Goal: Task Accomplishment & Management: Complete application form

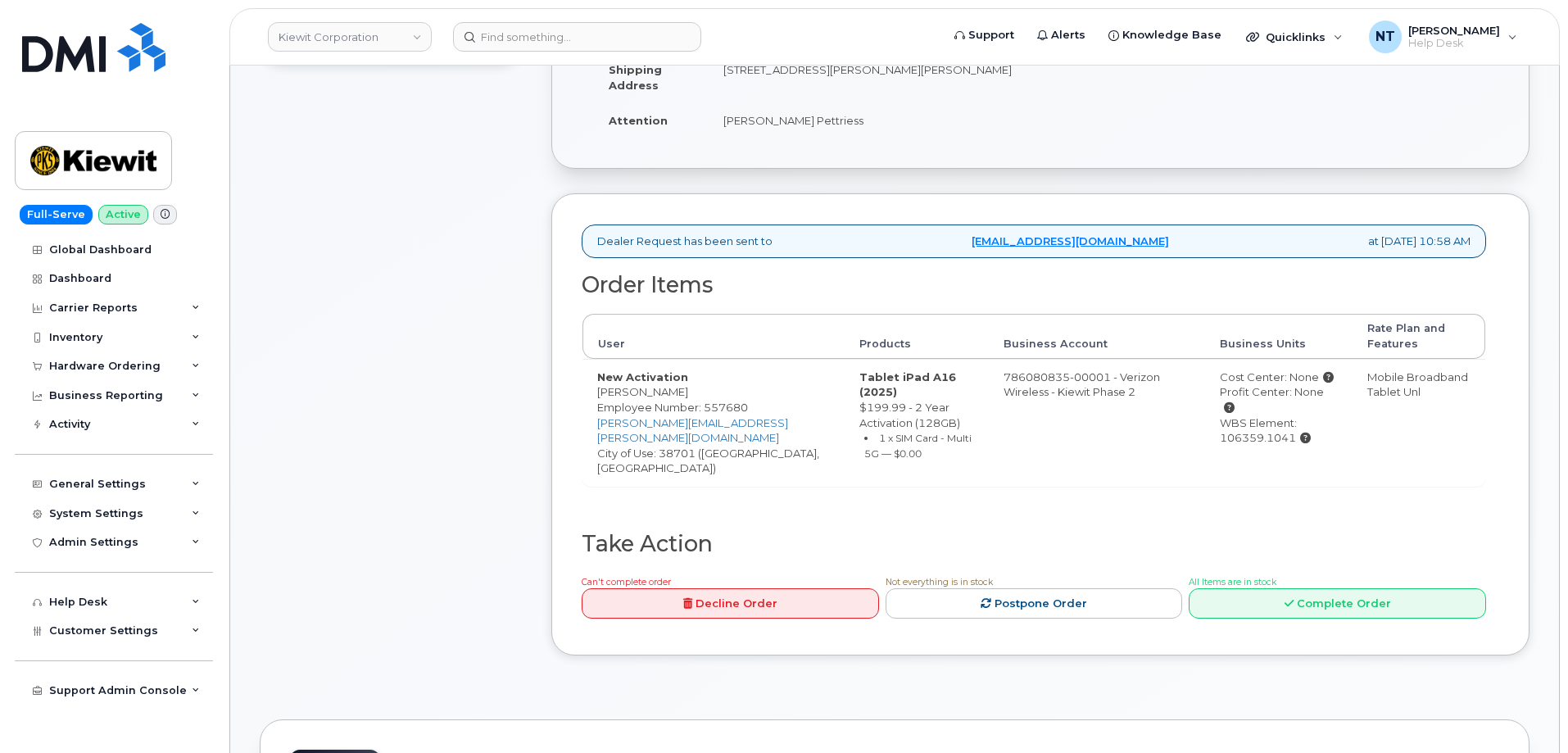
scroll to position [409, 0]
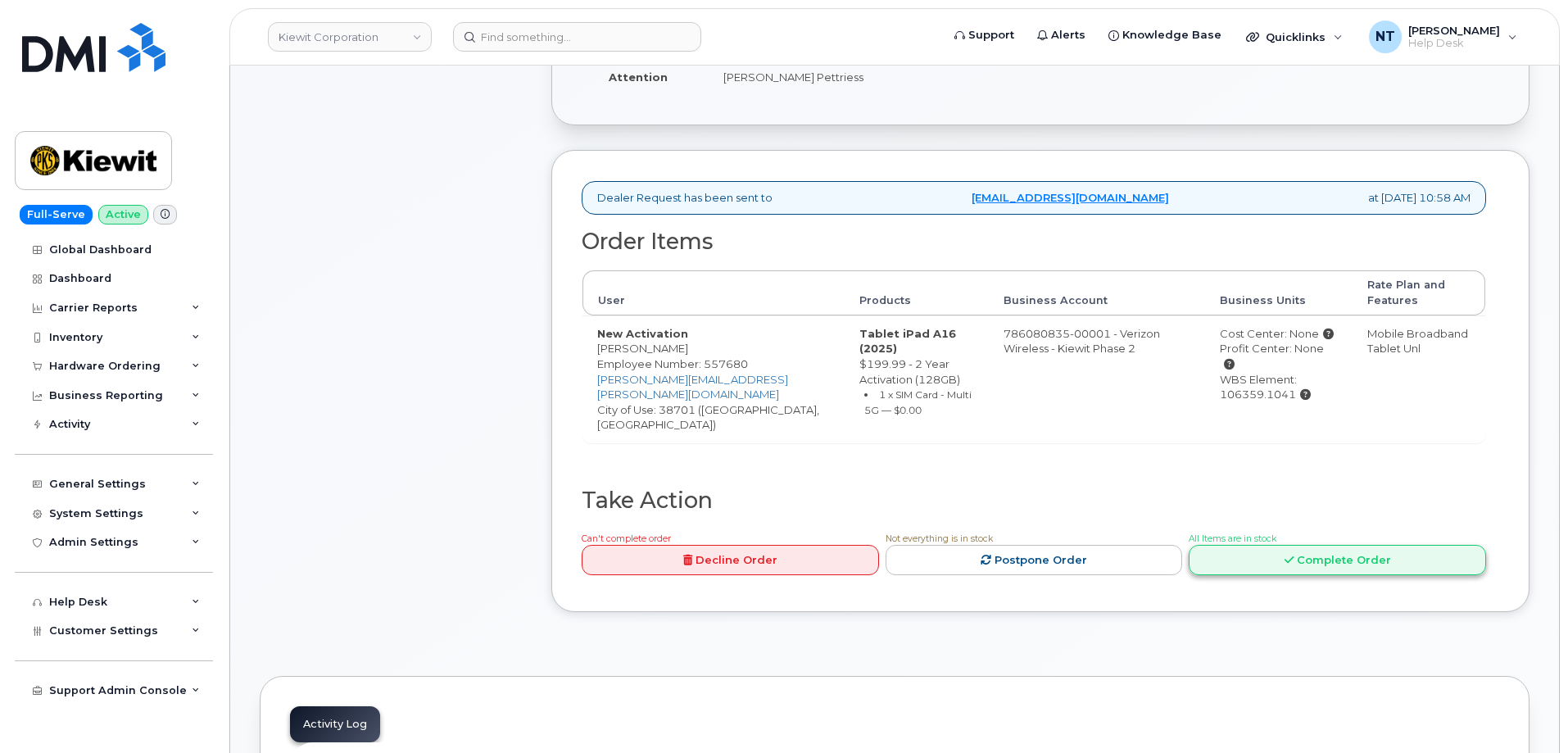
click at [1421, 557] on link "Complete Order" at bounding box center [1337, 559] width 297 height 30
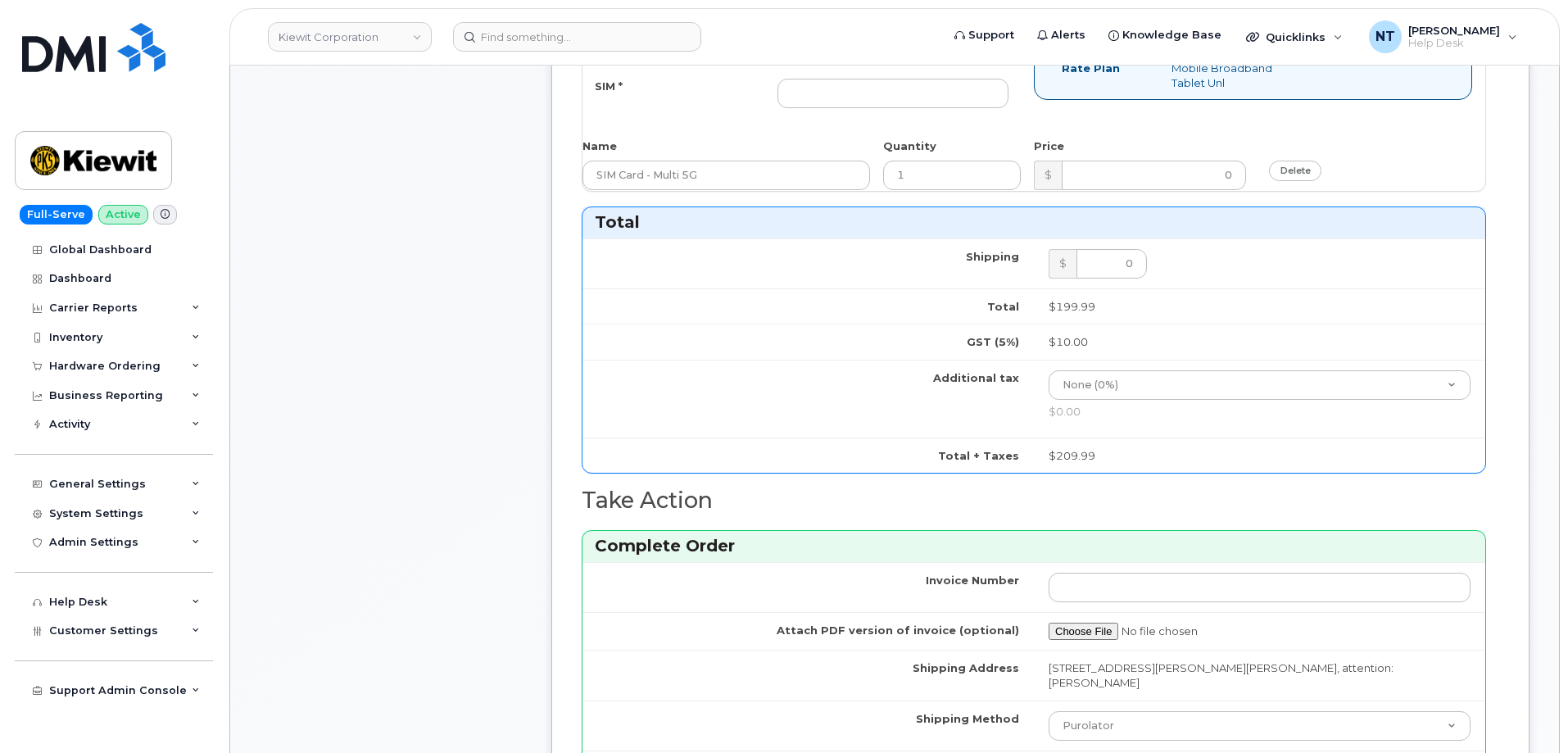
scroll to position [1310, 0]
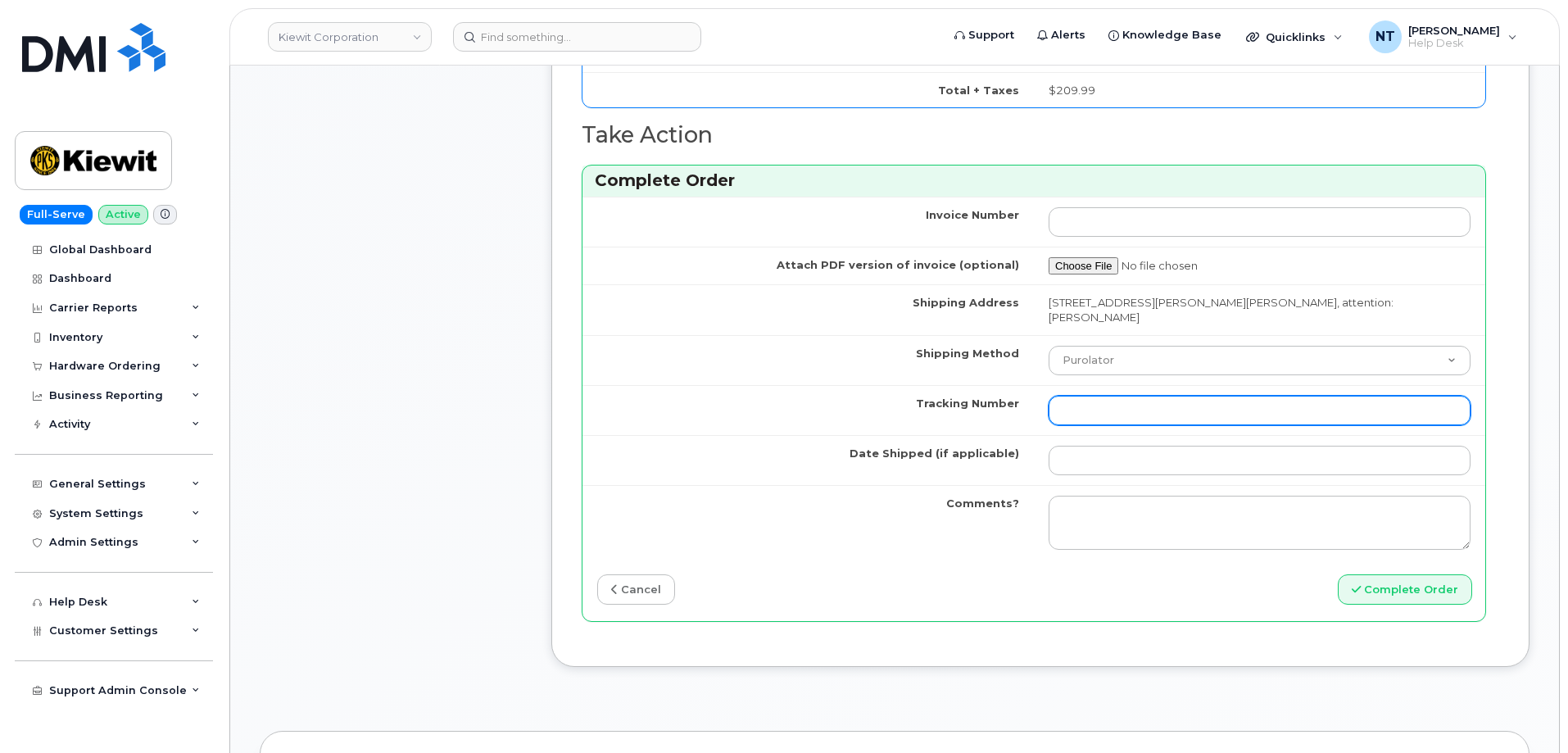
click at [1117, 396] on input "Tracking Number" at bounding box center [1260, 410] width 422 height 29
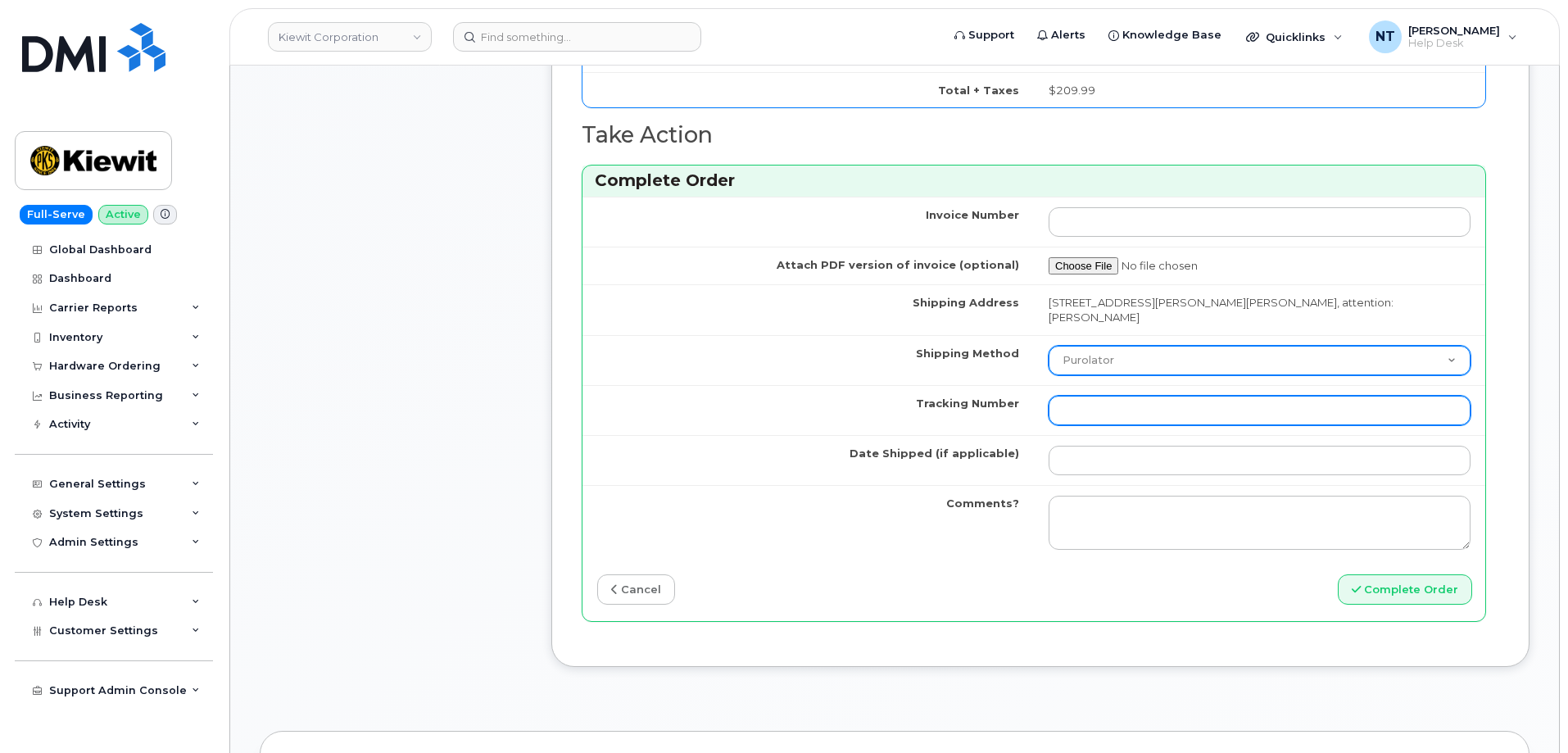
paste input "444401123402"
type input "444401123402"
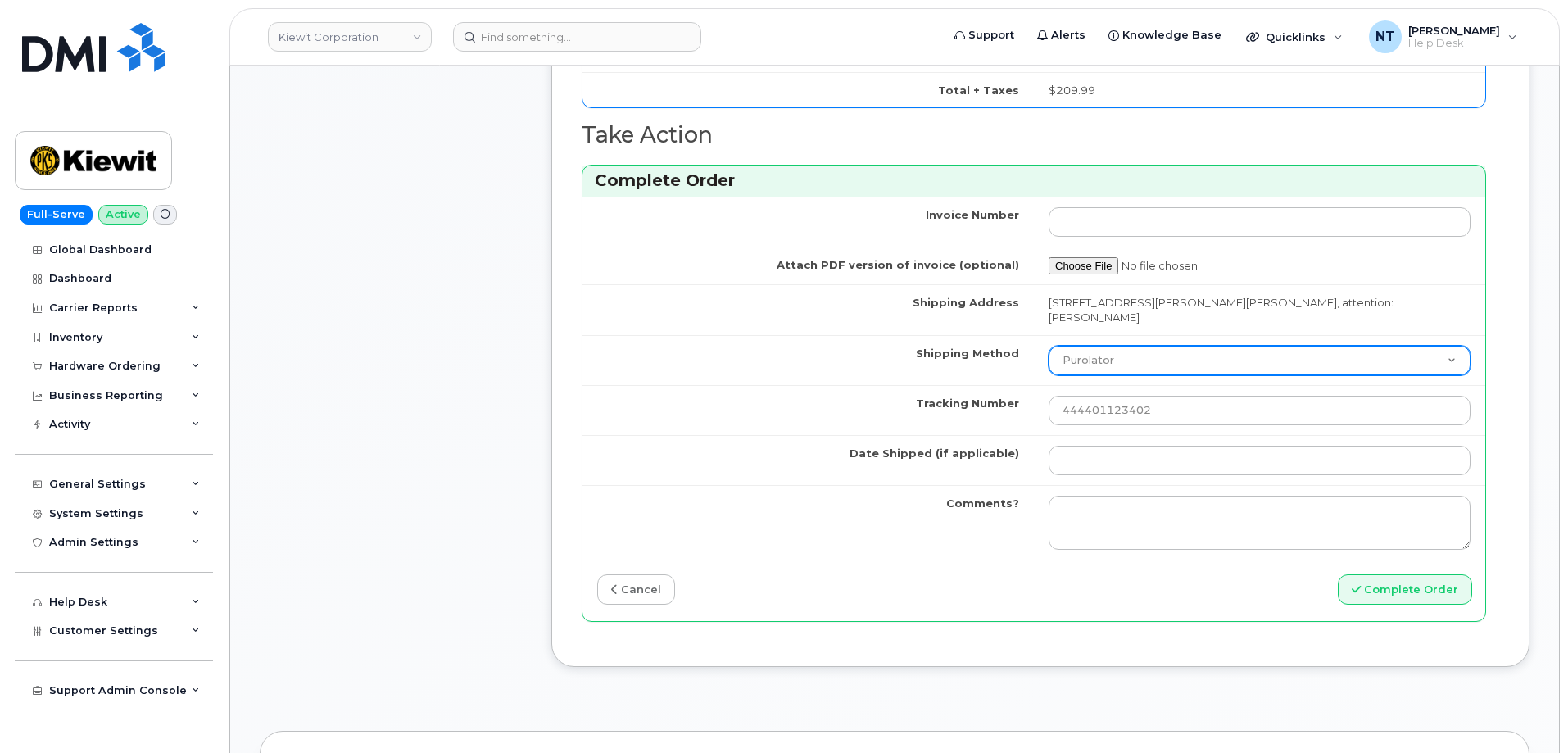
drag, startPoint x: 1106, startPoint y: 345, endPoint x: 1112, endPoint y: 355, distance: 11.7
click at [1106, 345] on select "Purolator UPS FedEx Canada Post Courier Other Drop Off Pick Up" at bounding box center [1260, 360] width 422 height 29
select select "FedEx"
click at [1049, 345] on select "Purolator UPS FedEx Canada Post Courier Other Drop Off Pick Up" at bounding box center [1260, 360] width 422 height 29
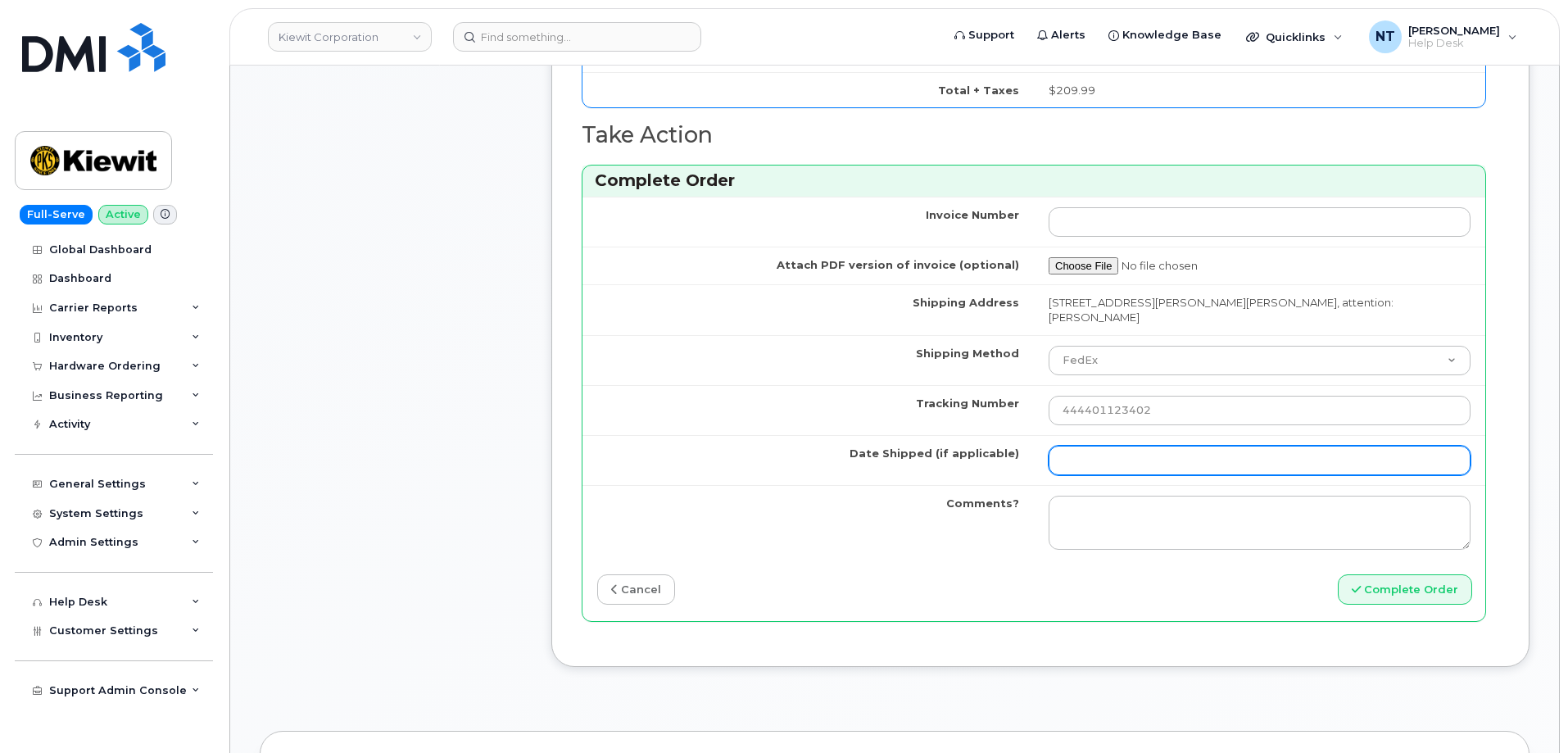
click at [1107, 446] on input "Date Shipped (if applicable)" at bounding box center [1260, 461] width 422 height 29
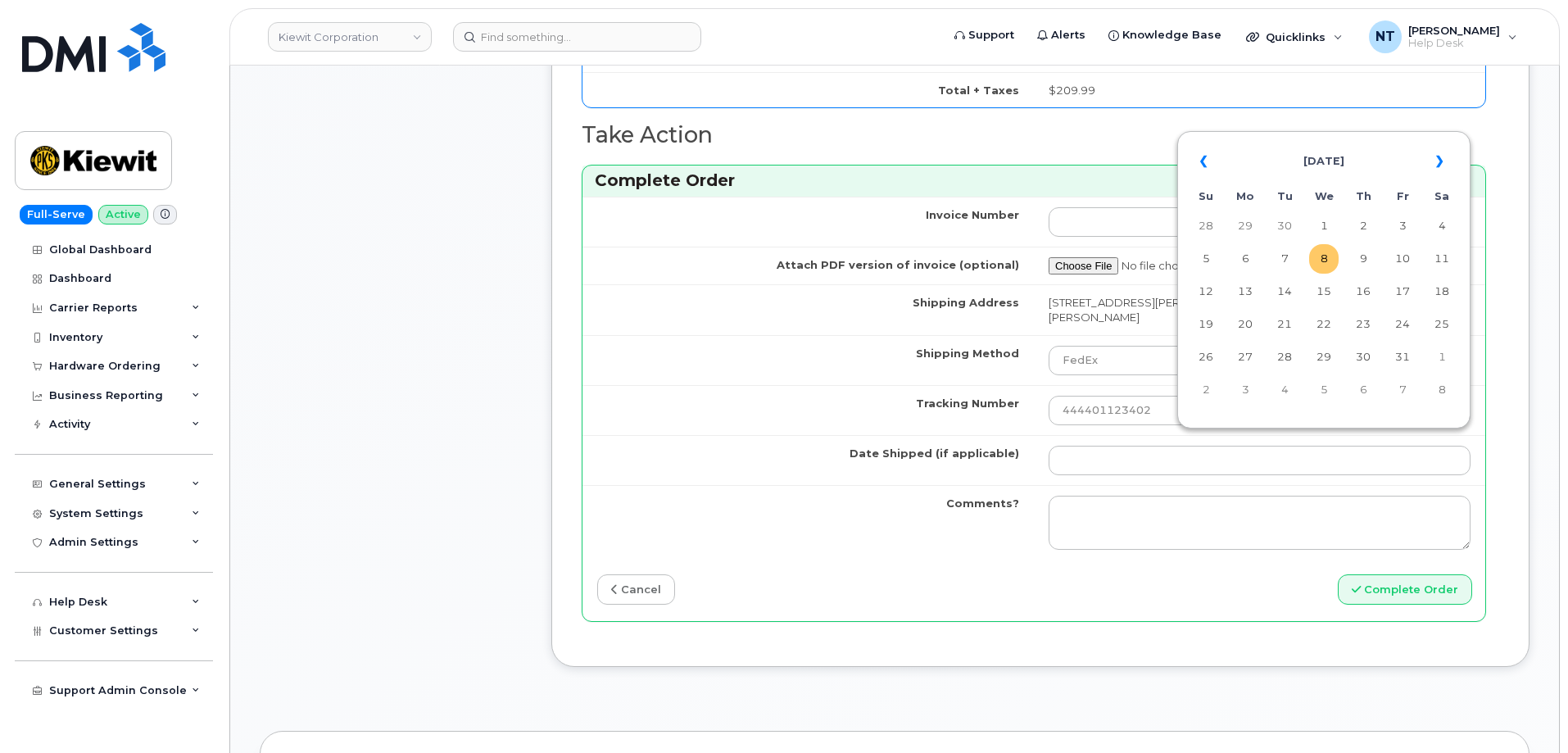
click at [1320, 265] on td "8" at bounding box center [1324, 259] width 29 height 29
type input "[DATE]"
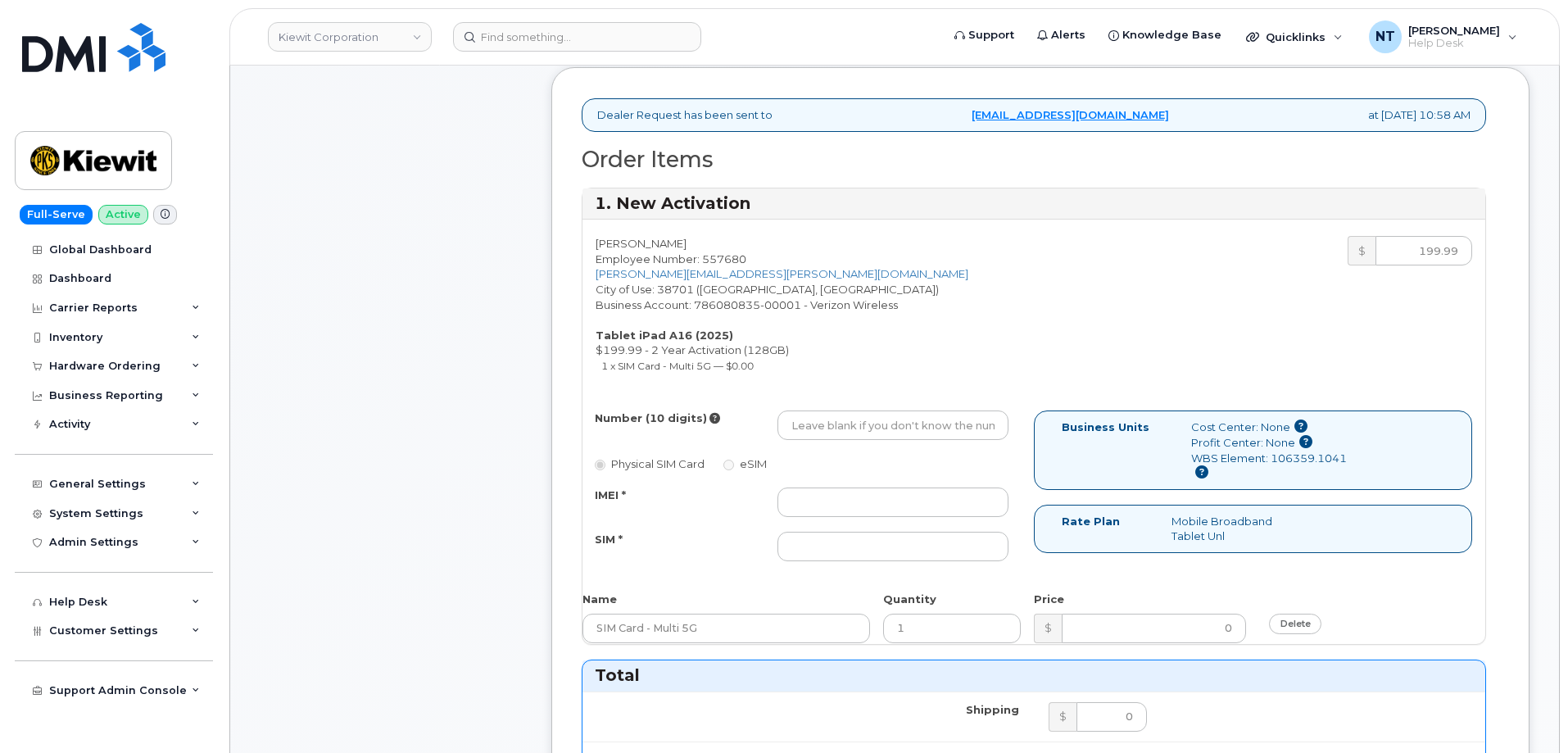
scroll to position [492, 0]
click at [838, 432] on input "Number (10 digits)" at bounding box center [893, 426] width 231 height 29
paste input "662-336-7411"
click at [842, 431] on input "662-336-7411" at bounding box center [893, 426] width 231 height 29
click at [789, 423] on input "6623367411" at bounding box center [893, 426] width 231 height 29
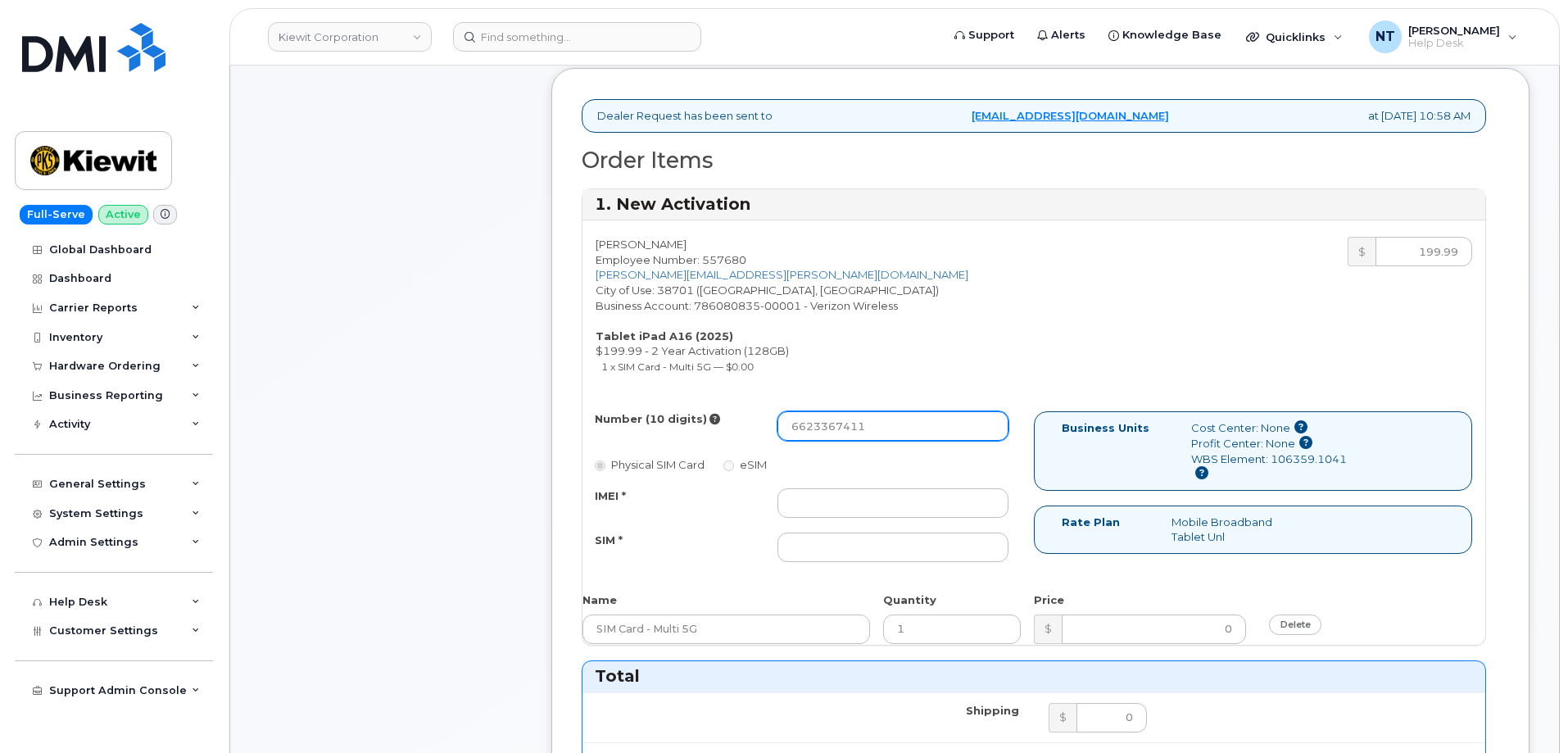
drag, startPoint x: 814, startPoint y: 428, endPoint x: 833, endPoint y: 427, distance: 19.0
click at [833, 427] on input "6623367411" at bounding box center [893, 426] width 231 height 29
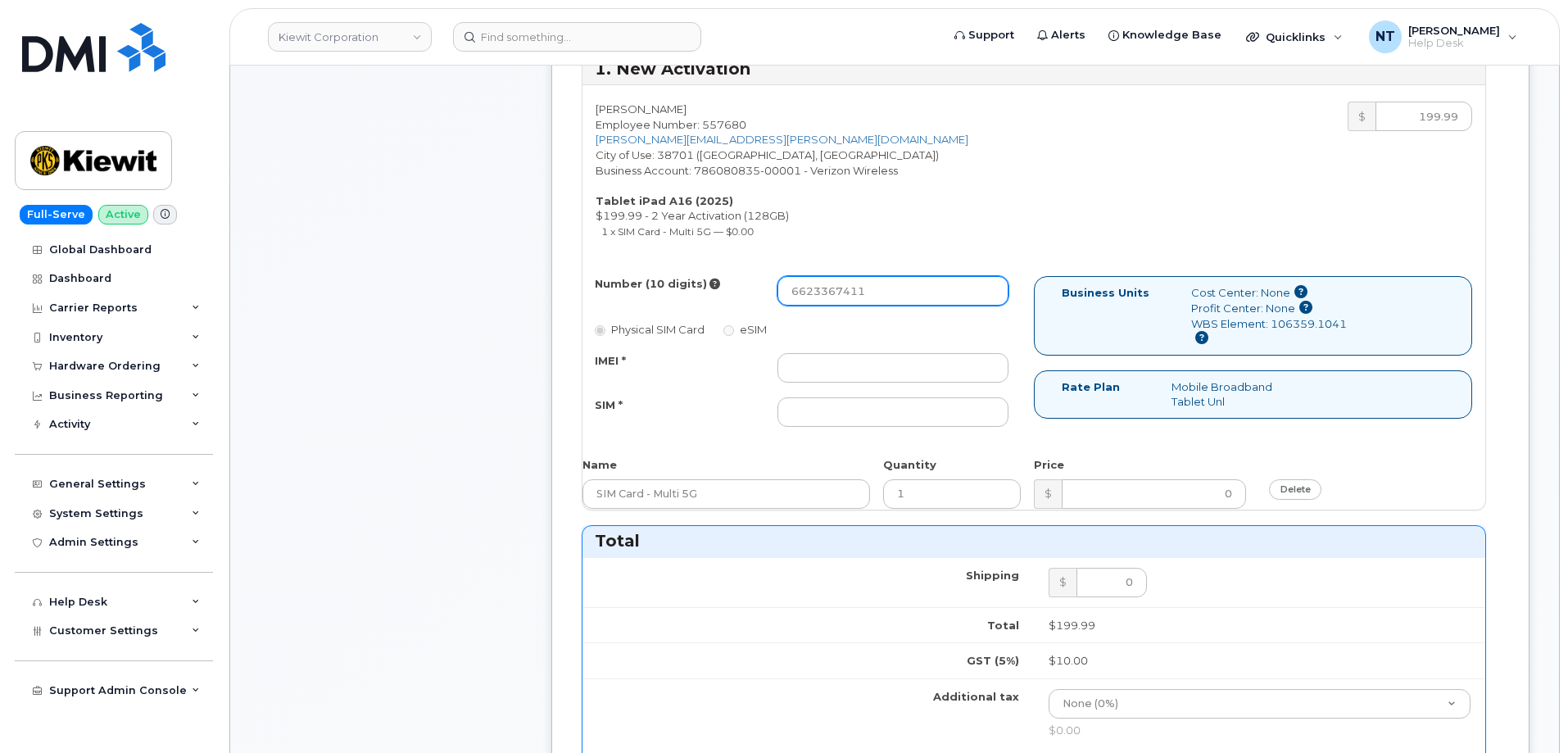
scroll to position [655, 0]
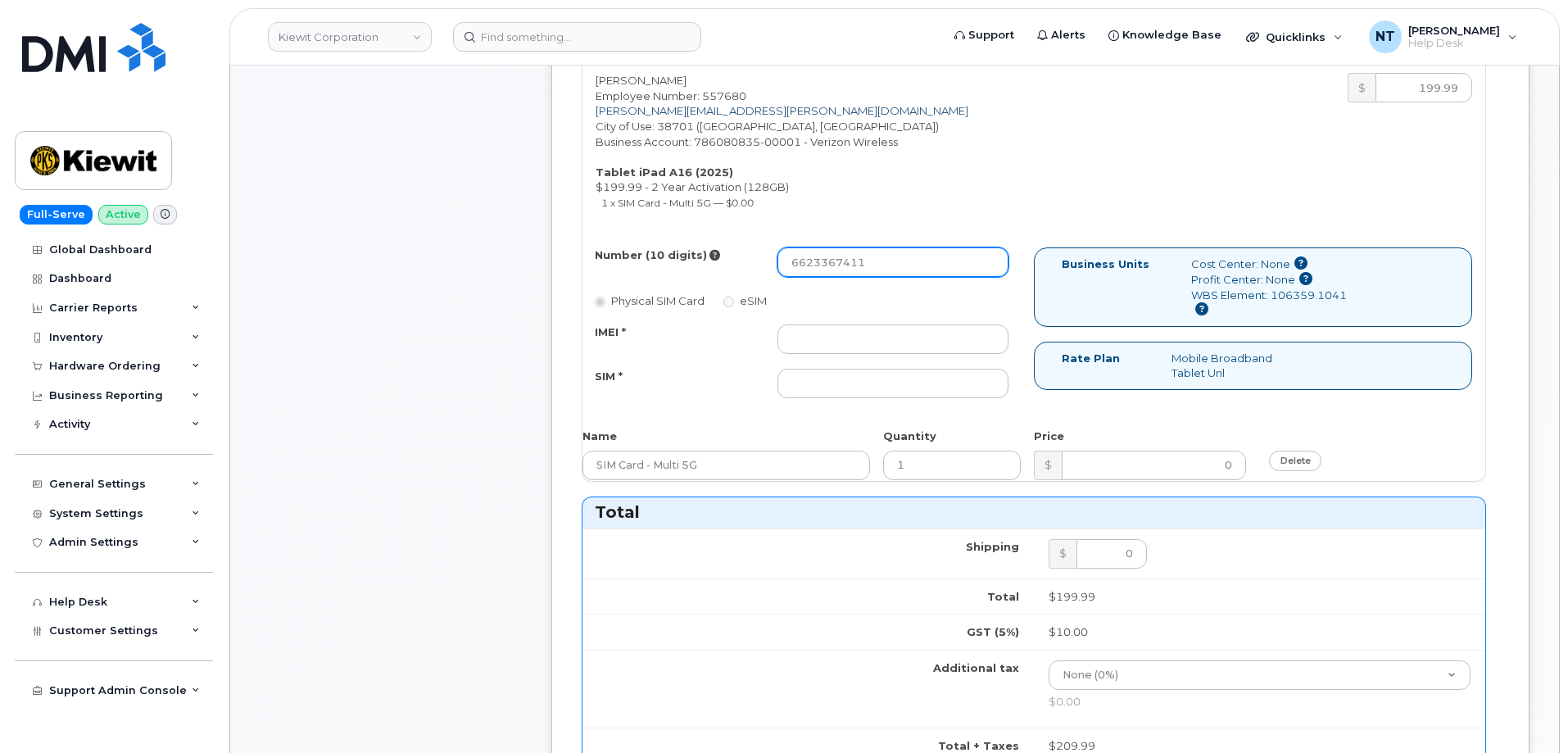
type input "6623367411"
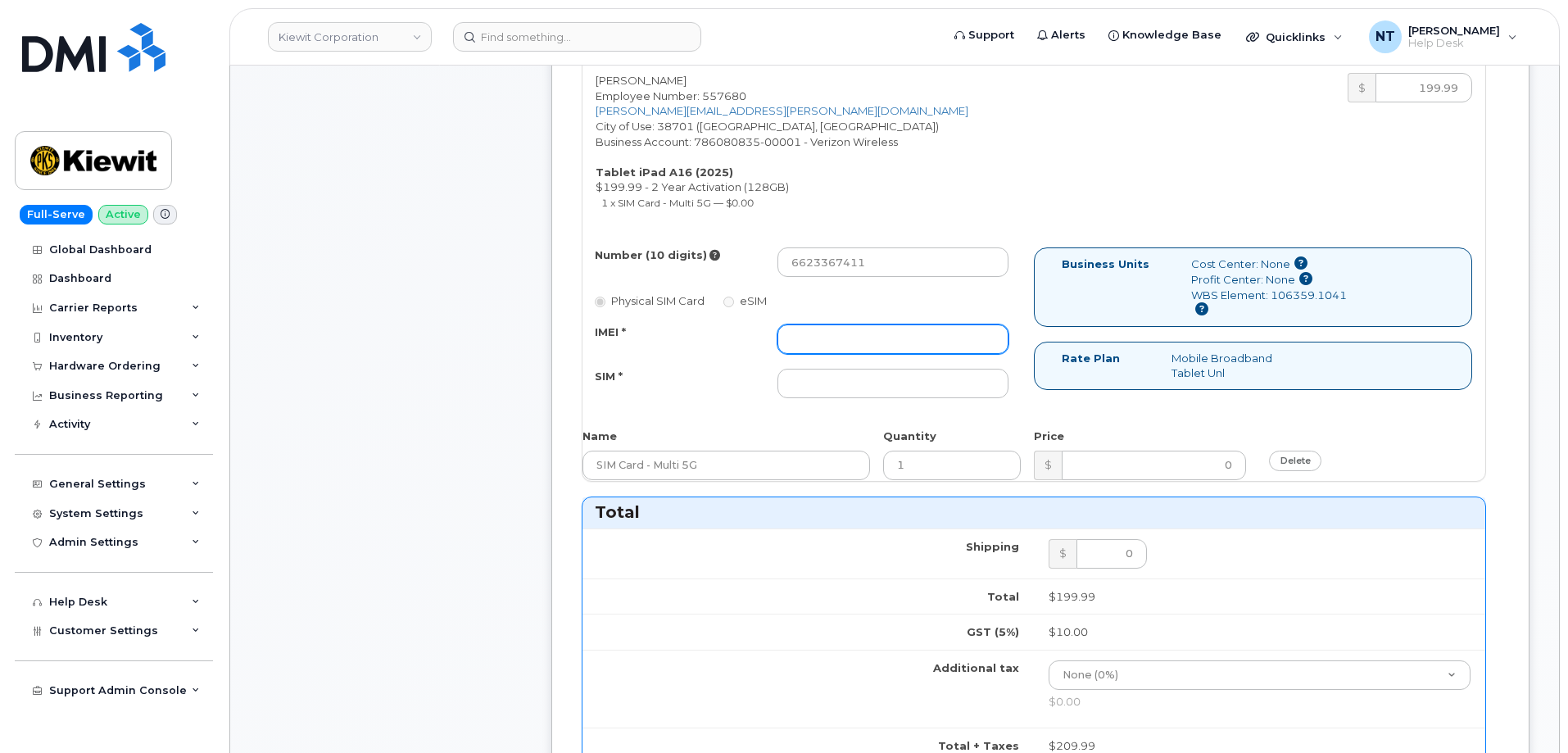
click at [831, 334] on input "IMEI *" at bounding box center [893, 339] width 231 height 29
paste input "355205566399016"
type input "355205566399016"
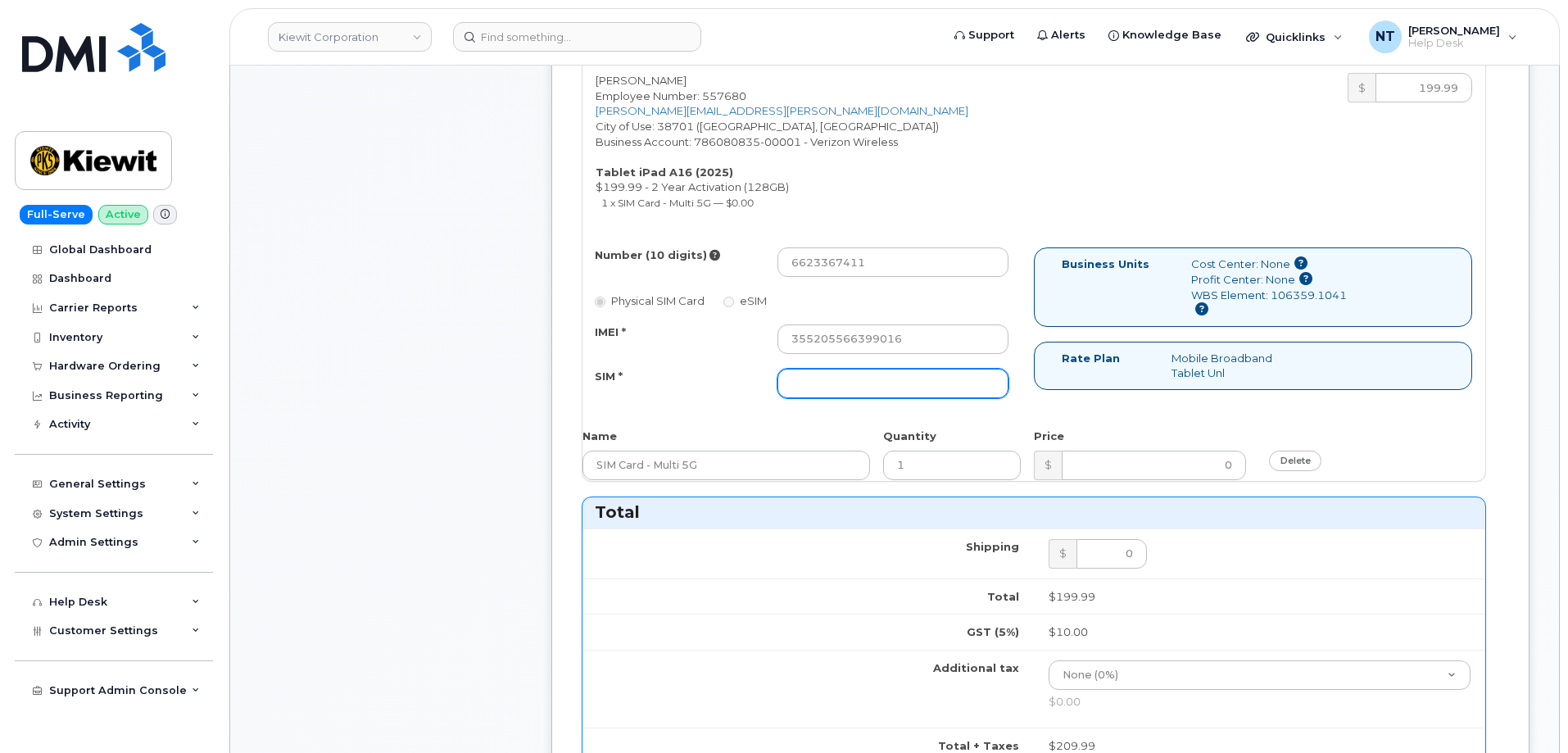
click at [866, 387] on input "SIM *" at bounding box center [893, 383] width 231 height 29
paste input "89049032007408888700219043279664"
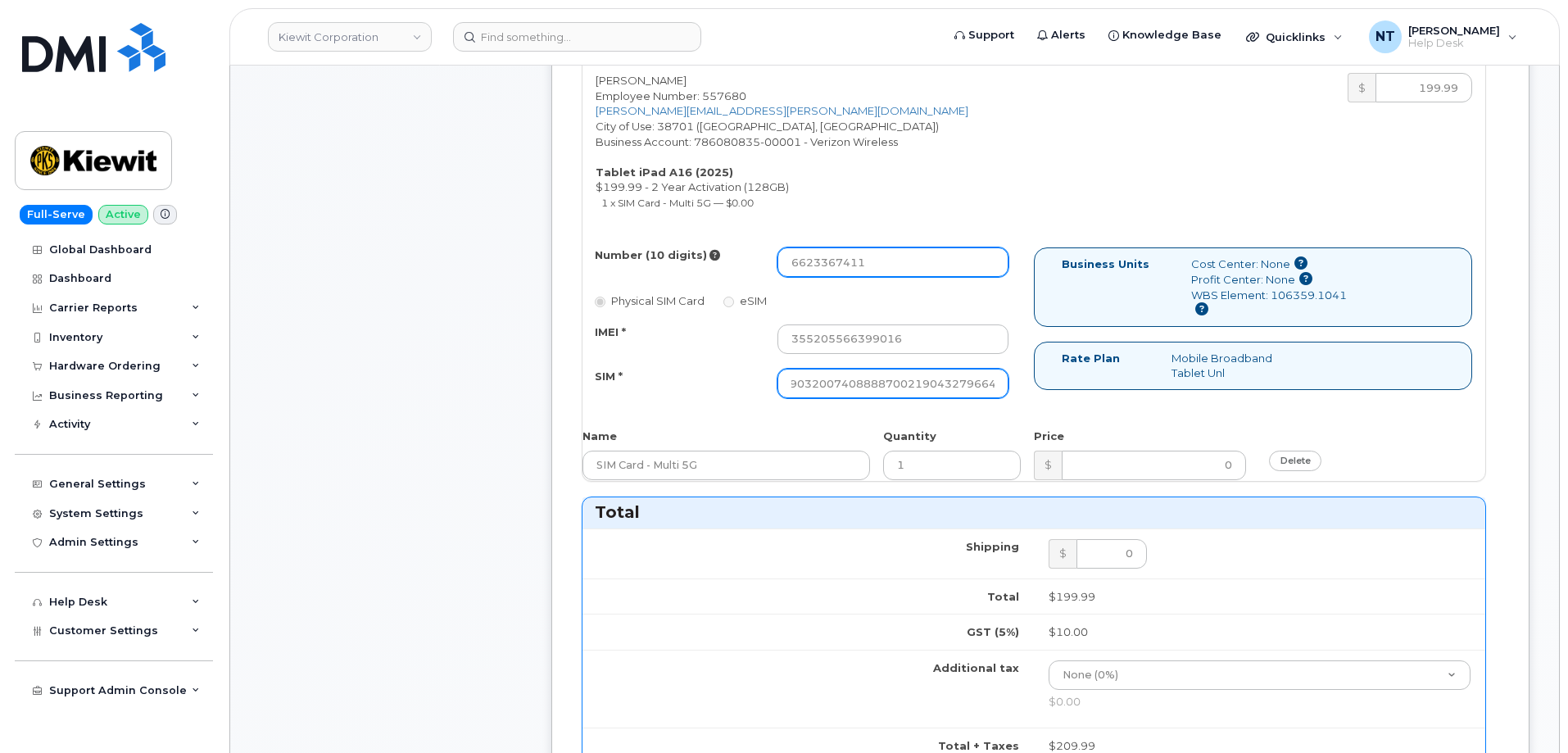
type input "89049032007408888700219043279664"
drag, startPoint x: 815, startPoint y: 265, endPoint x: 834, endPoint y: 265, distance: 19.0
click at [834, 265] on input "6623367411" at bounding box center [893, 262] width 231 height 29
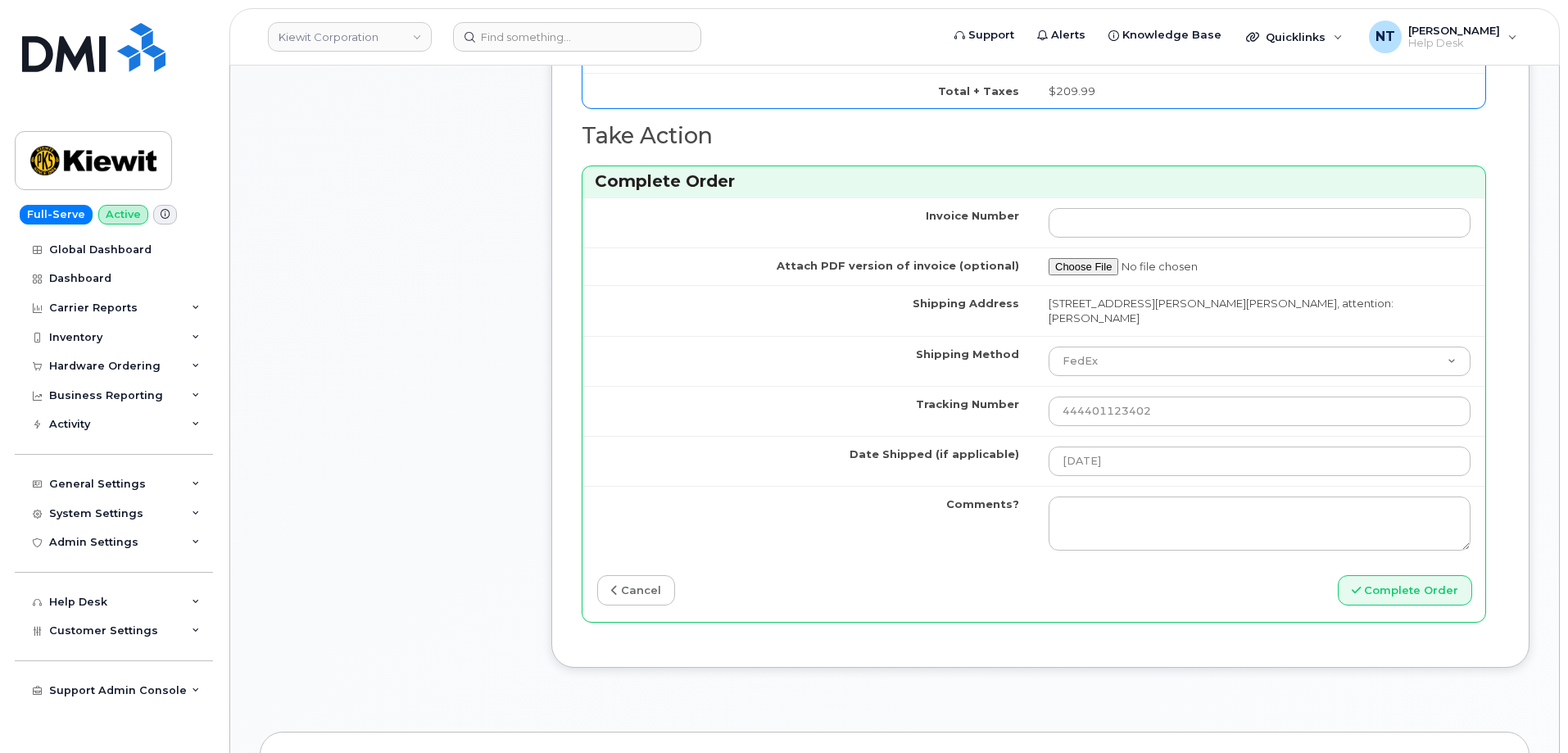
scroll to position [1310, 0]
drag, startPoint x: 1388, startPoint y: 579, endPoint x: 514, endPoint y: 460, distance: 882.1
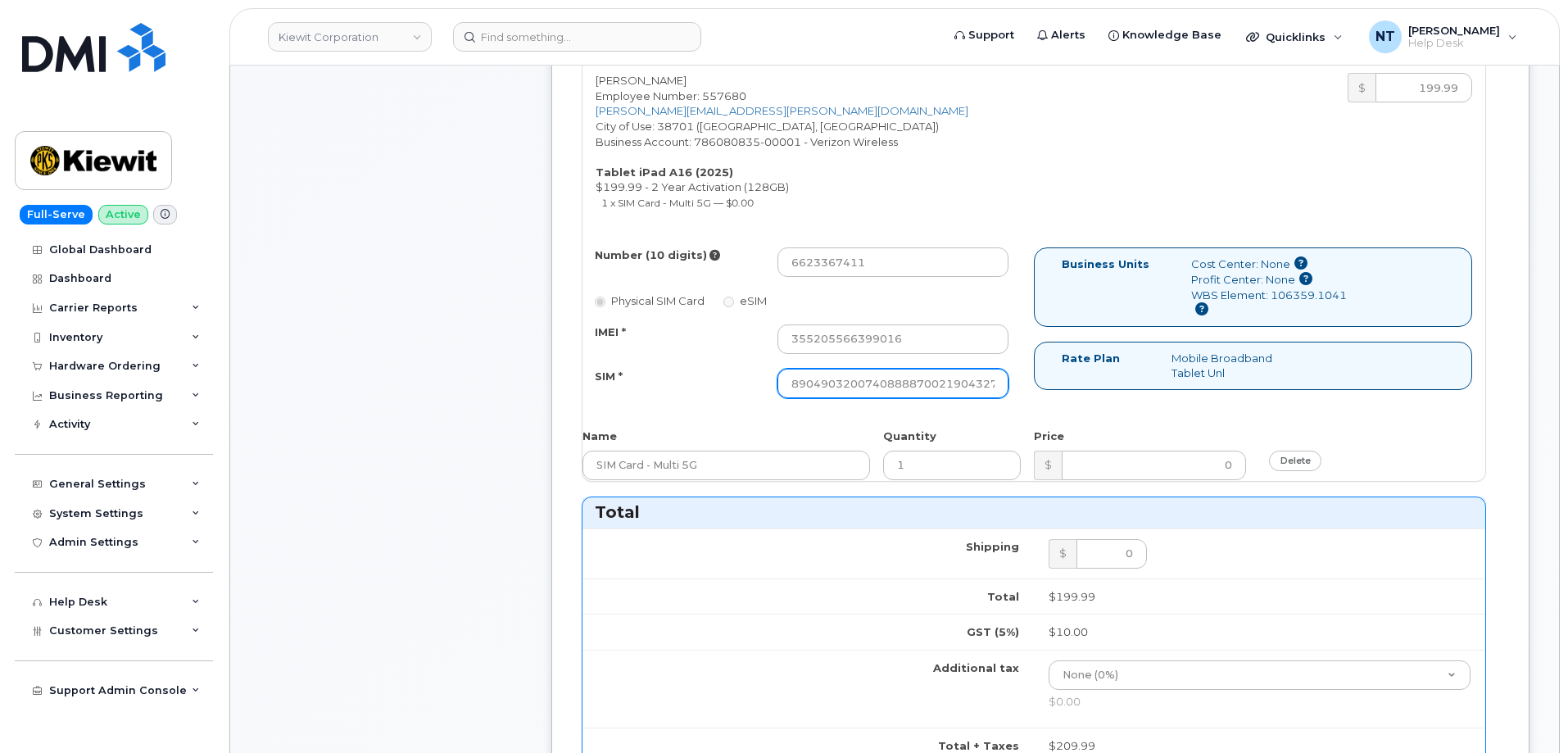
scroll to position [0, 32]
drag, startPoint x: 933, startPoint y: 383, endPoint x: 1022, endPoint y: 383, distance: 89.0
click at [1022, 383] on div "Number (10 digits) 6623367411 Physical SIM Card eSIM IMEI * 355205566399016 SIM…" at bounding box center [808, 330] width 451 height 165
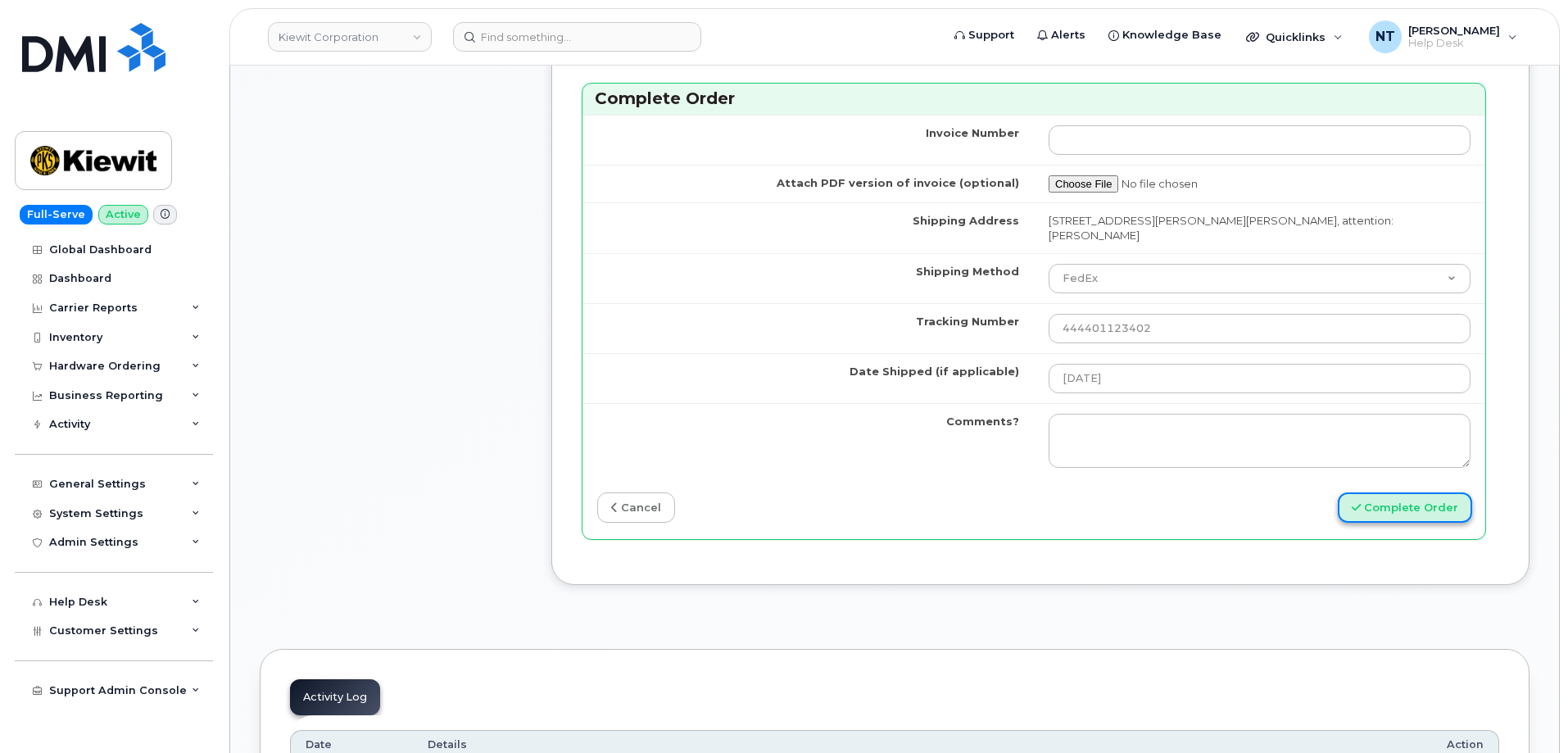
scroll to position [0, 0]
click at [1436, 502] on button "Complete Order" at bounding box center [1404, 507] width 134 height 30
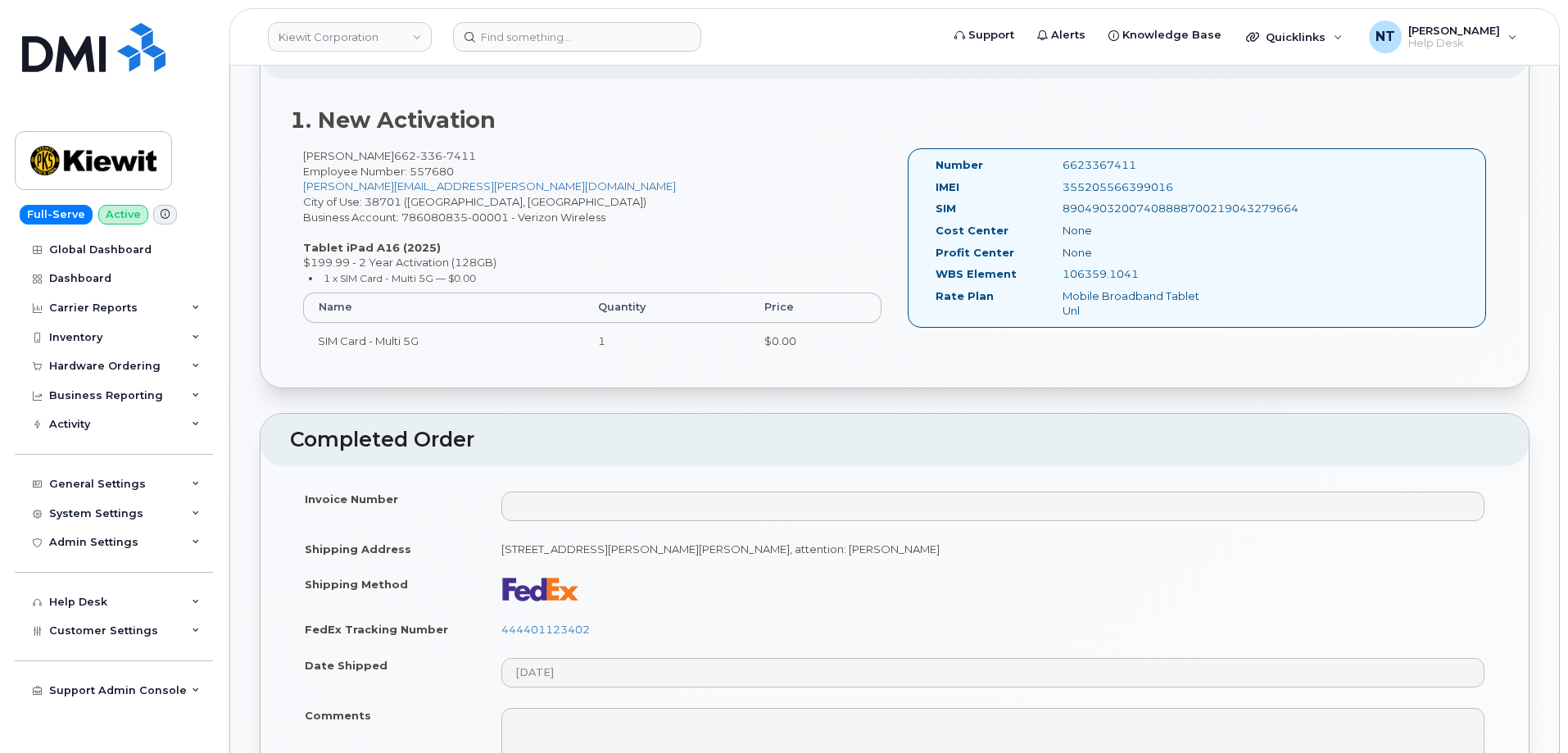
scroll to position [574, 0]
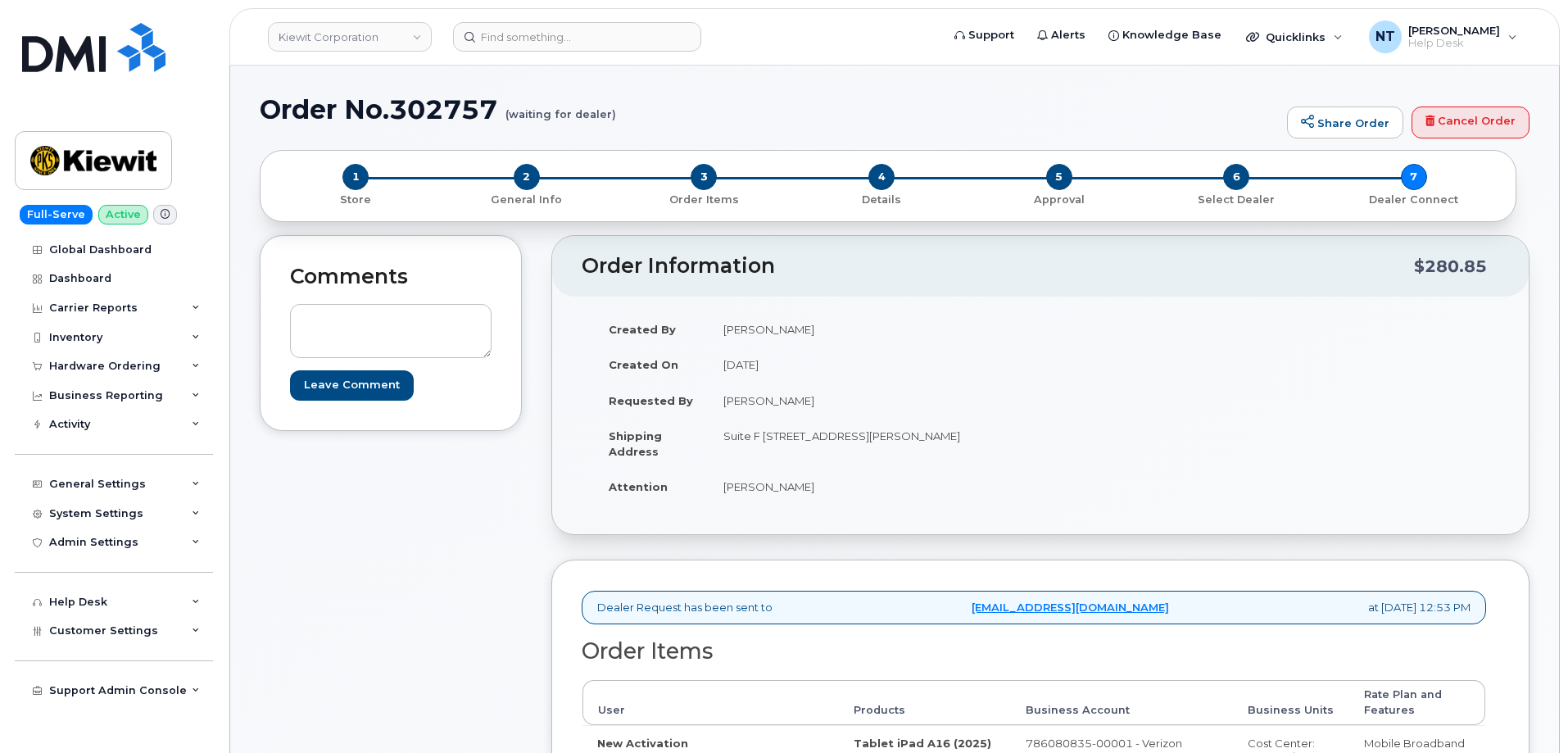
scroll to position [409, 0]
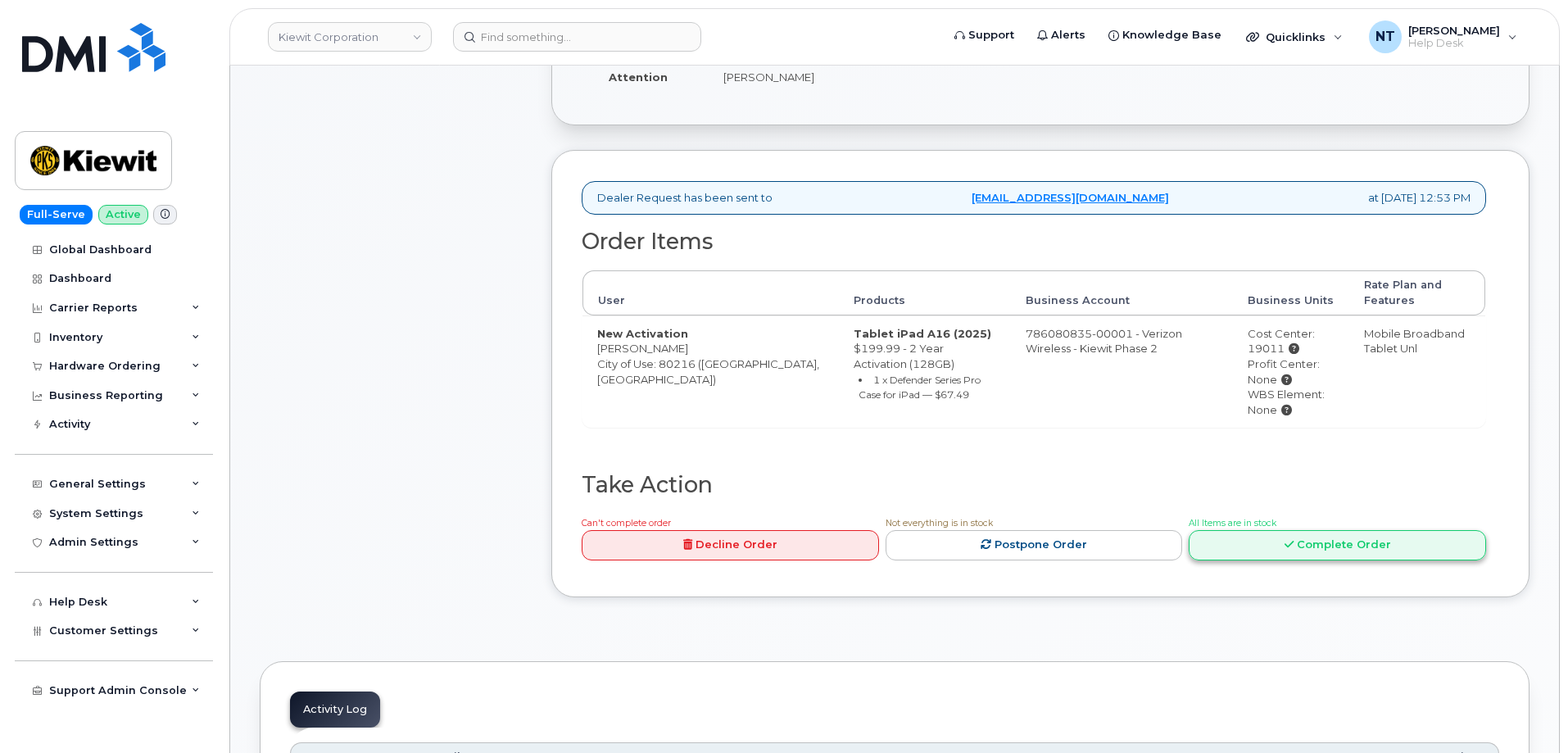
click at [1298, 539] on link "Complete Order" at bounding box center [1337, 545] width 297 height 30
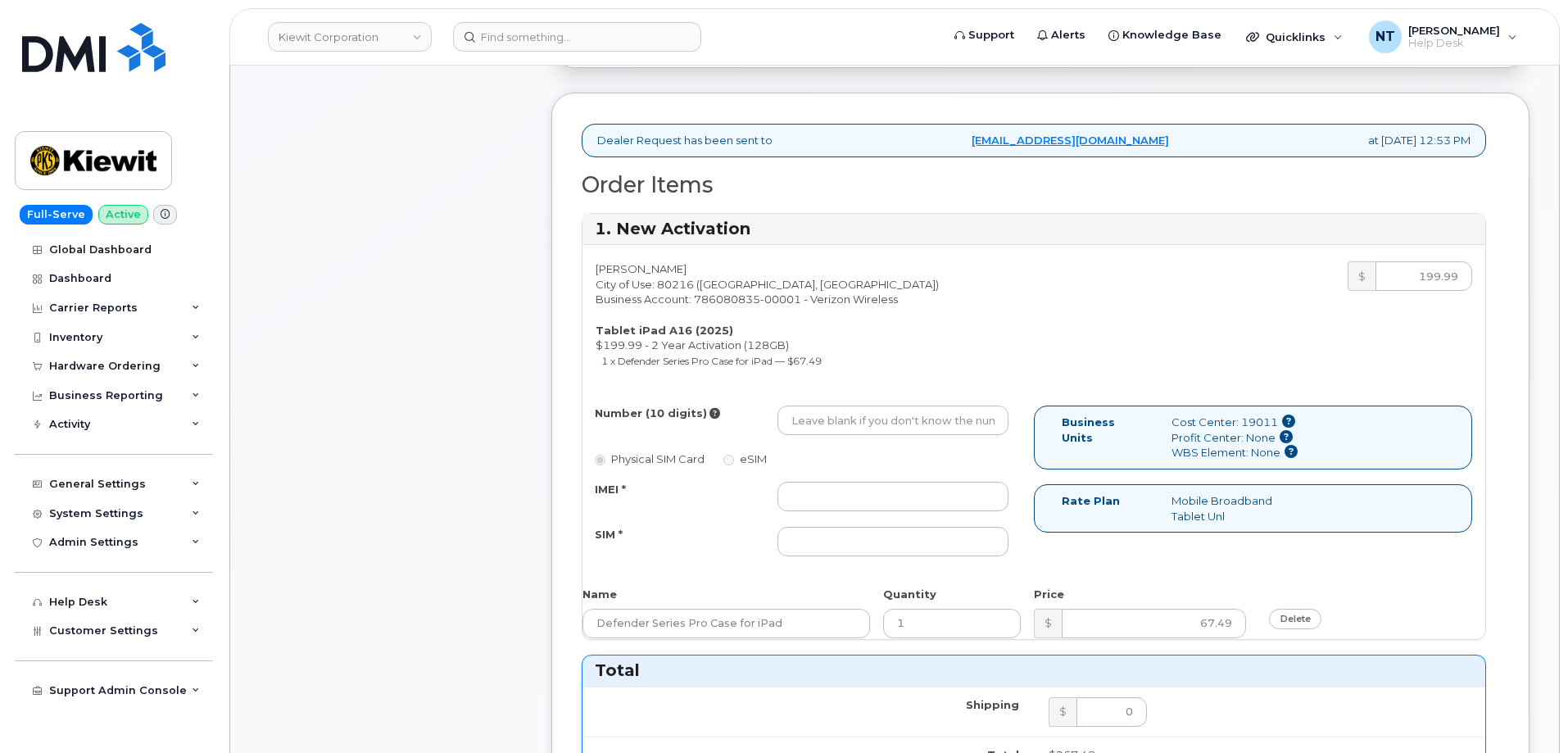
scroll to position [492, 0]
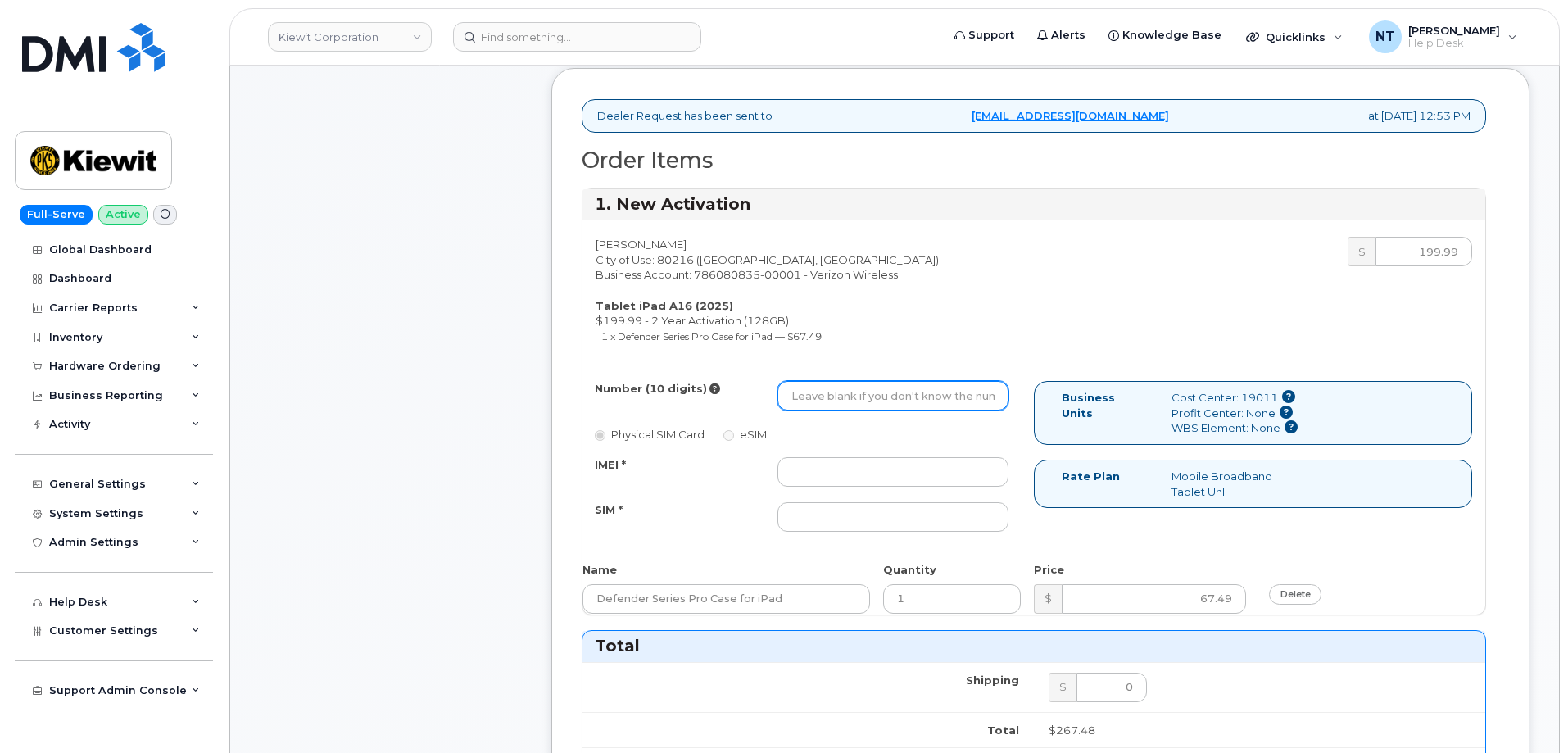
click at [870, 399] on input "Number (10 digits)" at bounding box center [893, 396] width 231 height 29
paste input "720-724-1596"
click at [844, 402] on input "720-724-1596" at bounding box center [893, 396] width 231 height 29
drag, startPoint x: 815, startPoint y: 401, endPoint x: 834, endPoint y: 403, distance: 19.1
click at [834, 403] on input "7207241596" at bounding box center [893, 396] width 231 height 29
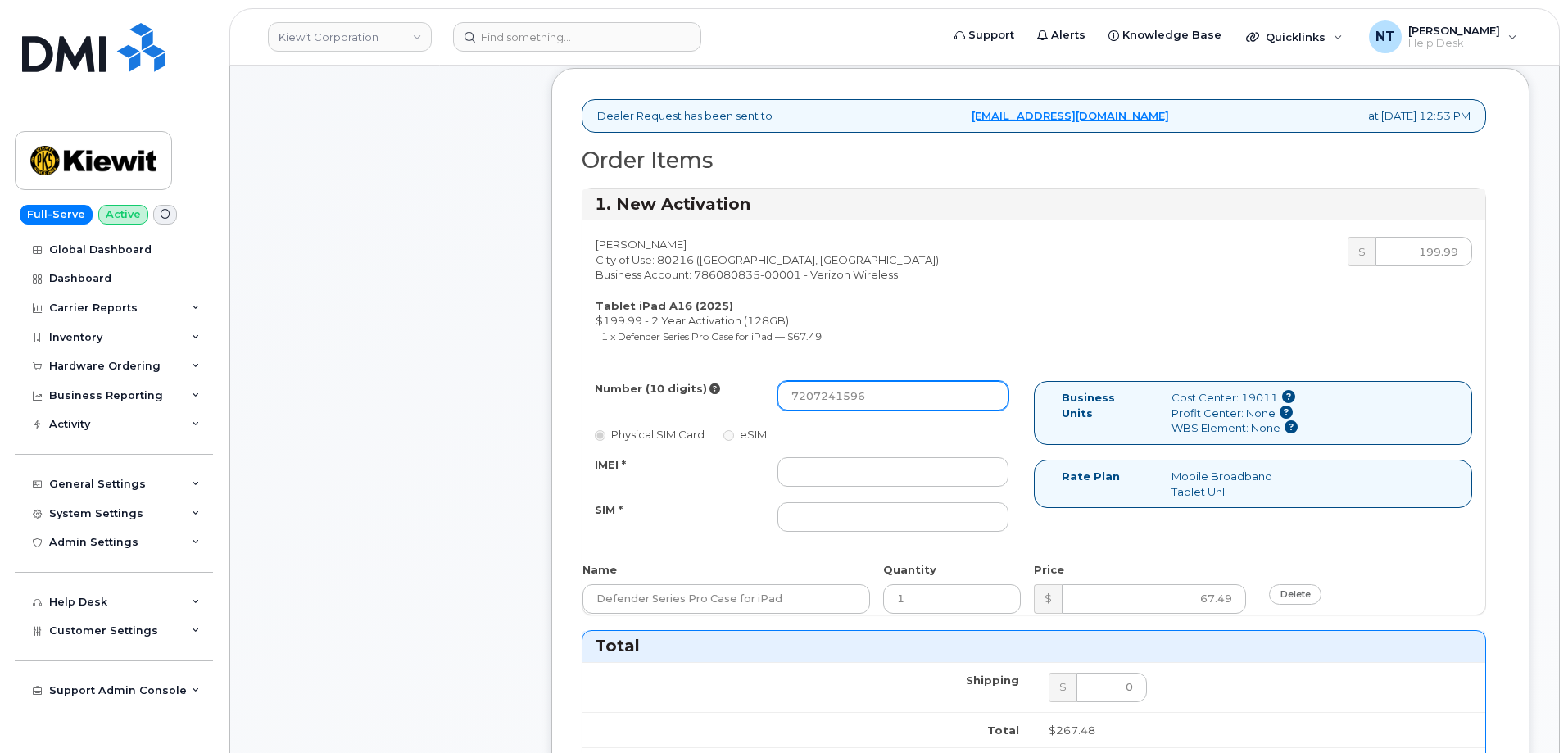
type input "7207241596"
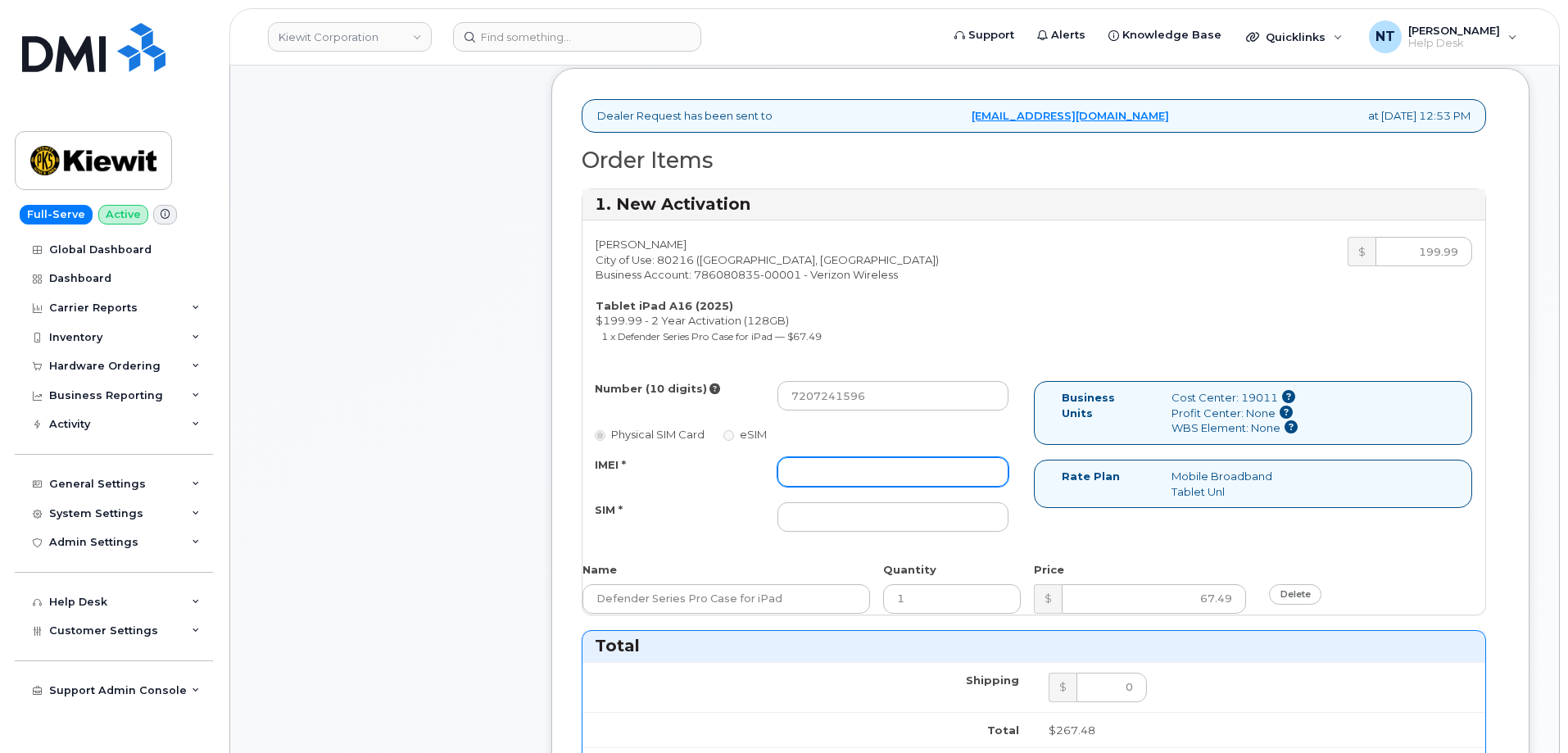
click at [859, 473] on input "IMEI *" at bounding box center [893, 472] width 231 height 29
paste input "355205566727828"
type input "355205566727828"
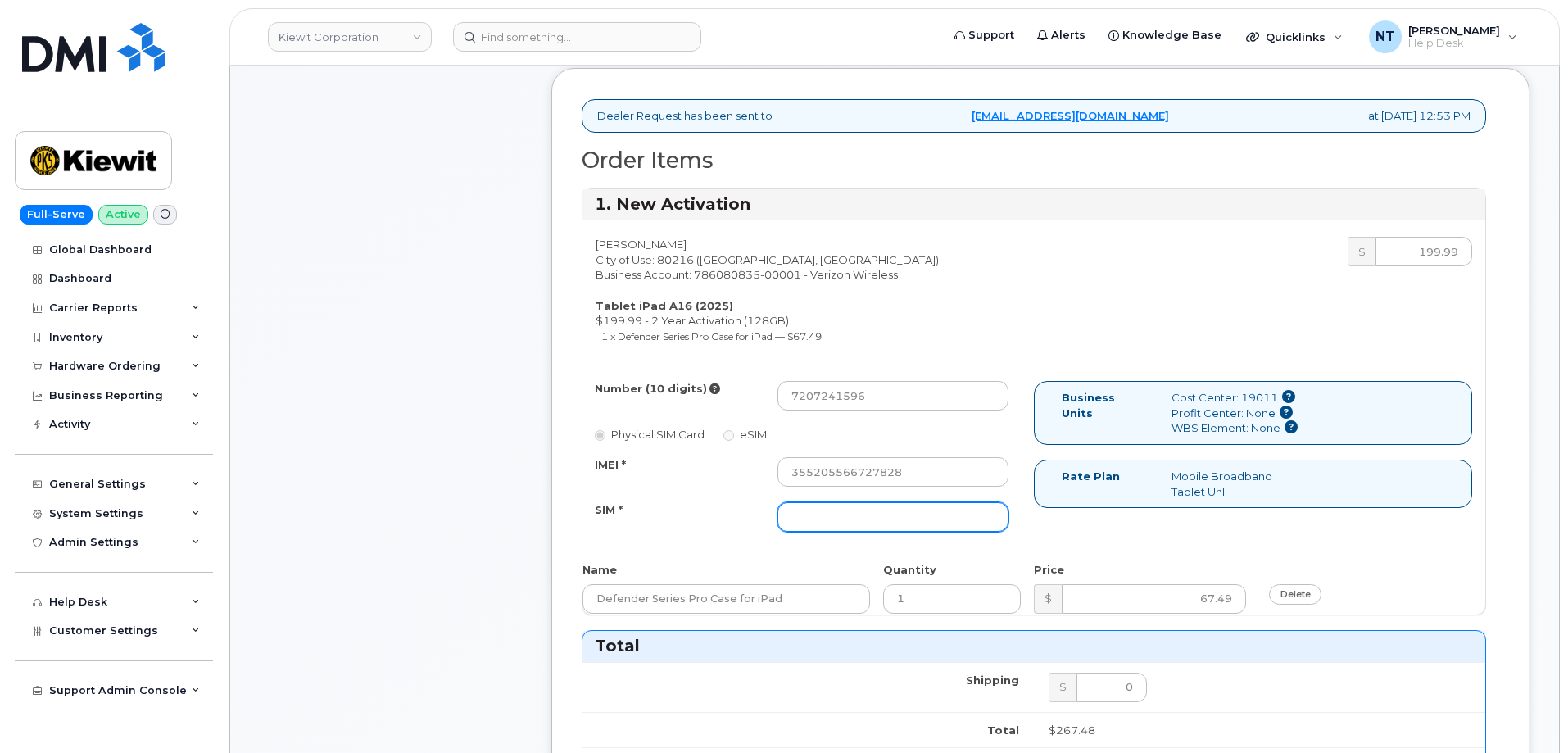
click at [847, 514] on input "SIM *" at bounding box center [893, 517] width 231 height 29
paste input "89049032007408888700218945959855"
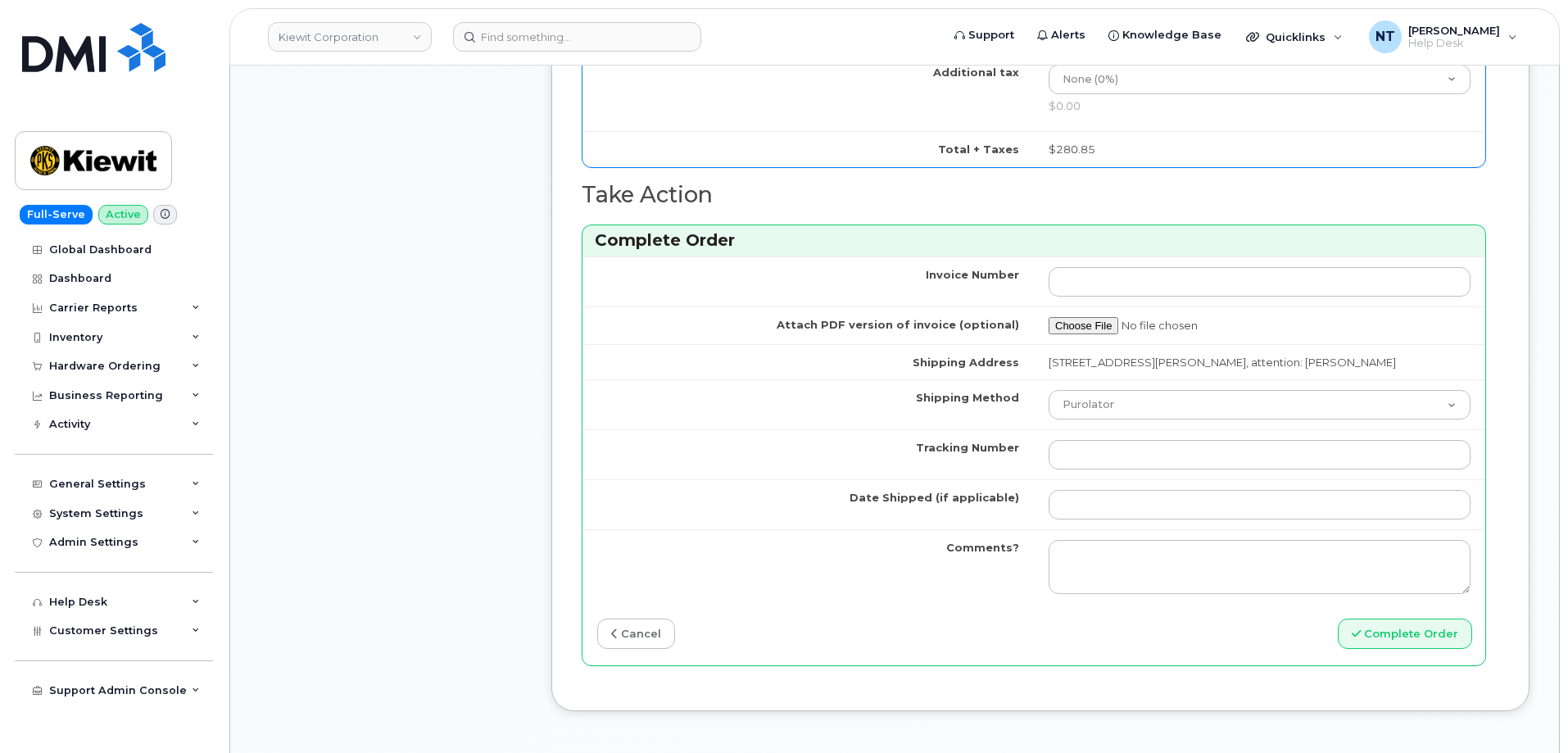
scroll to position [1229, 0]
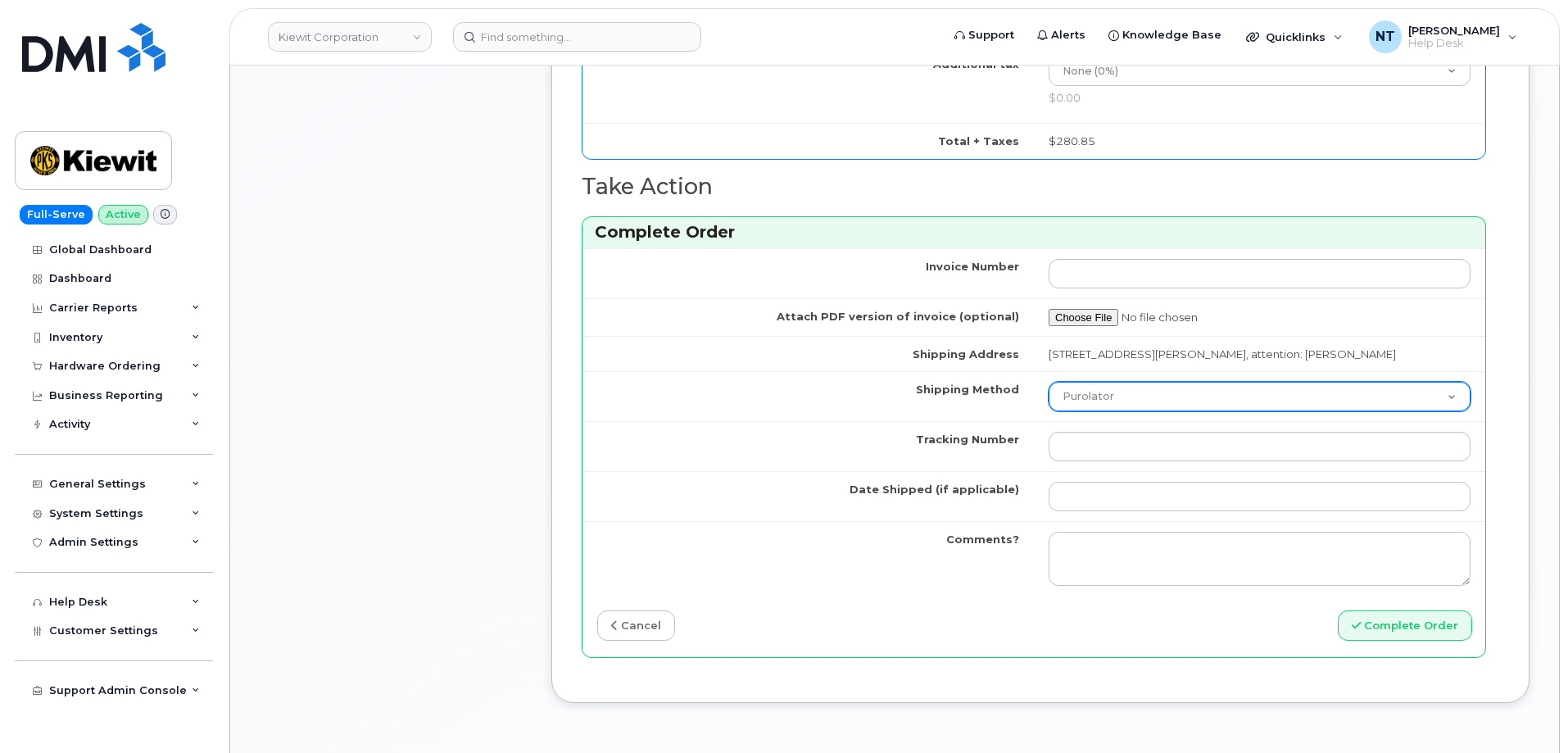
type input "89049032007408888700218945959855"
click at [1125, 411] on select "Purolator UPS FedEx Canada Post Courier Other Drop Off Pick Up" at bounding box center [1260, 397] width 422 height 29
select select "FedEx"
click at [1049, 397] on select "Purolator UPS FedEx Canada Post Courier Other Drop Off Pick Up" at bounding box center [1260, 397] width 422 height 29
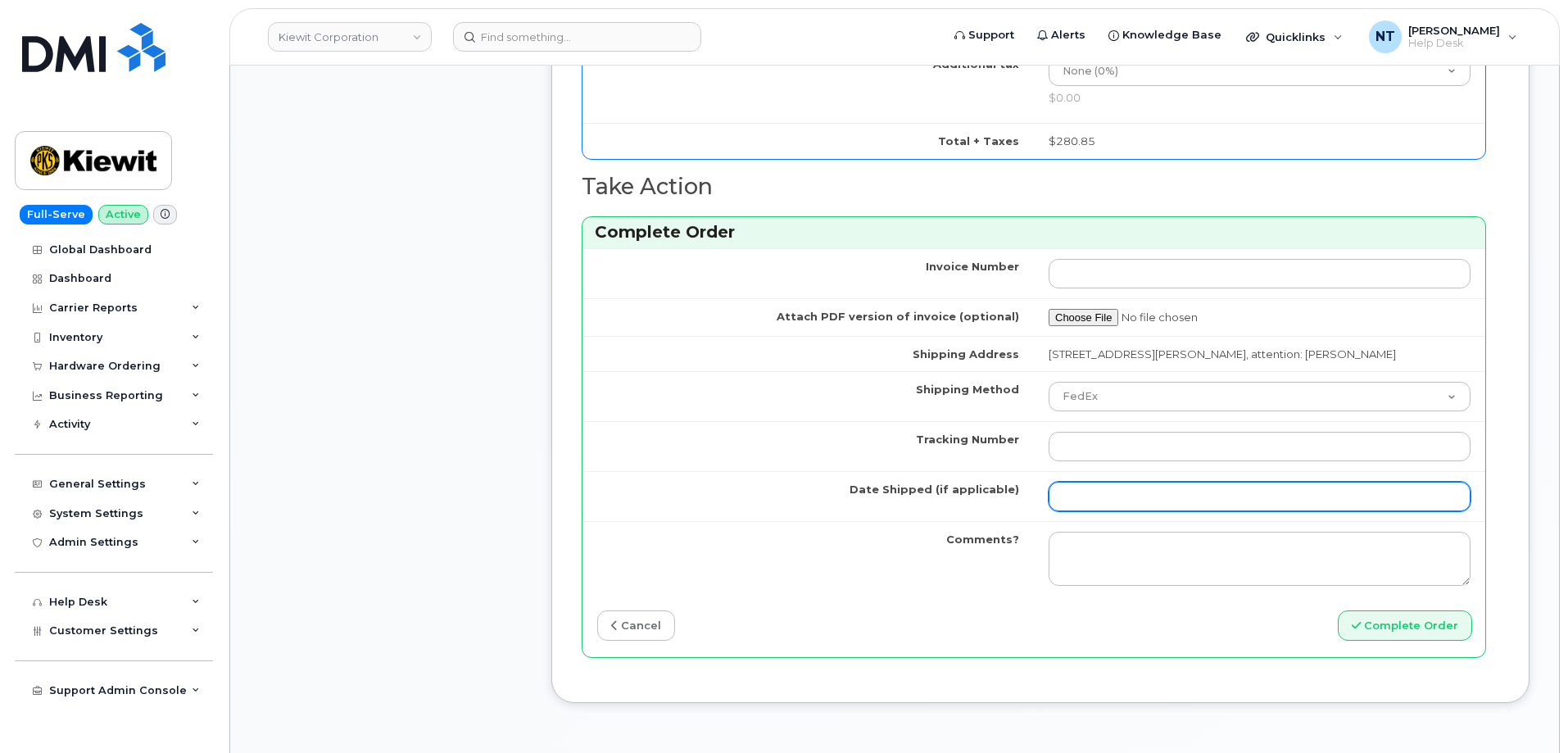
click at [1099, 504] on input "Date Shipped (if applicable)" at bounding box center [1260, 496] width 422 height 29
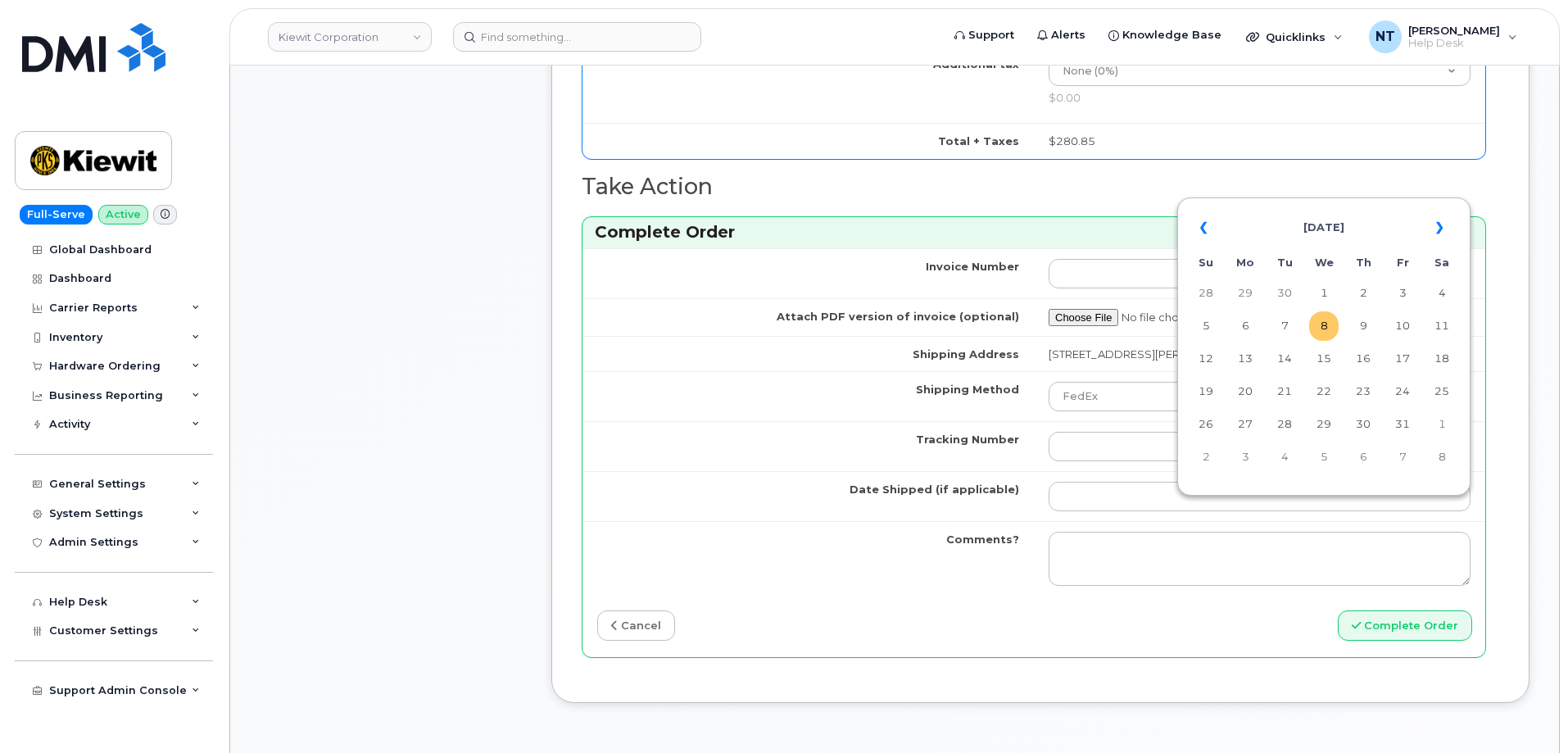
click at [1330, 328] on td "8" at bounding box center [1324, 326] width 29 height 29
type input "[DATE]"
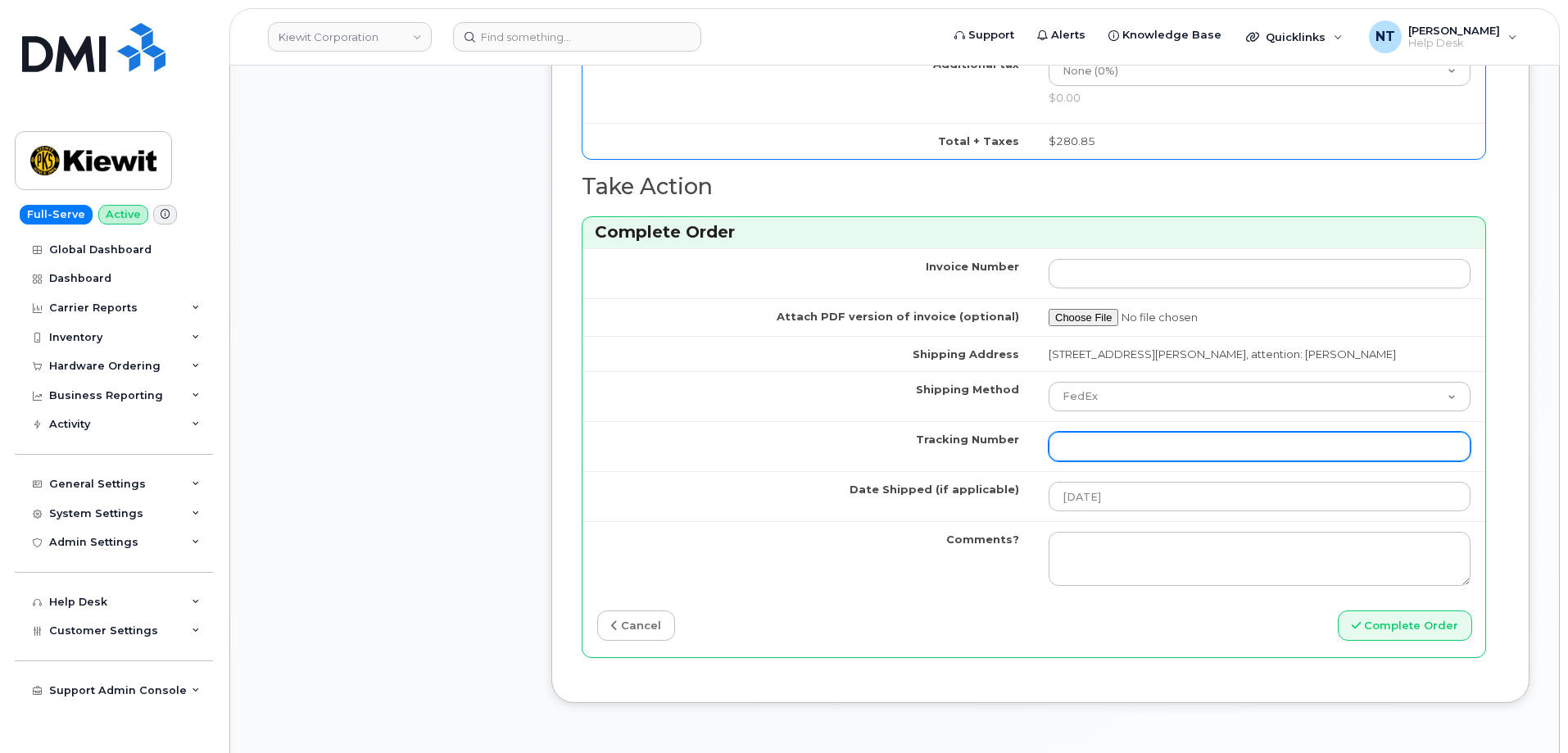
click at [1114, 461] on input "Tracking Number" at bounding box center [1260, 446] width 422 height 29
paste input "444401123413"
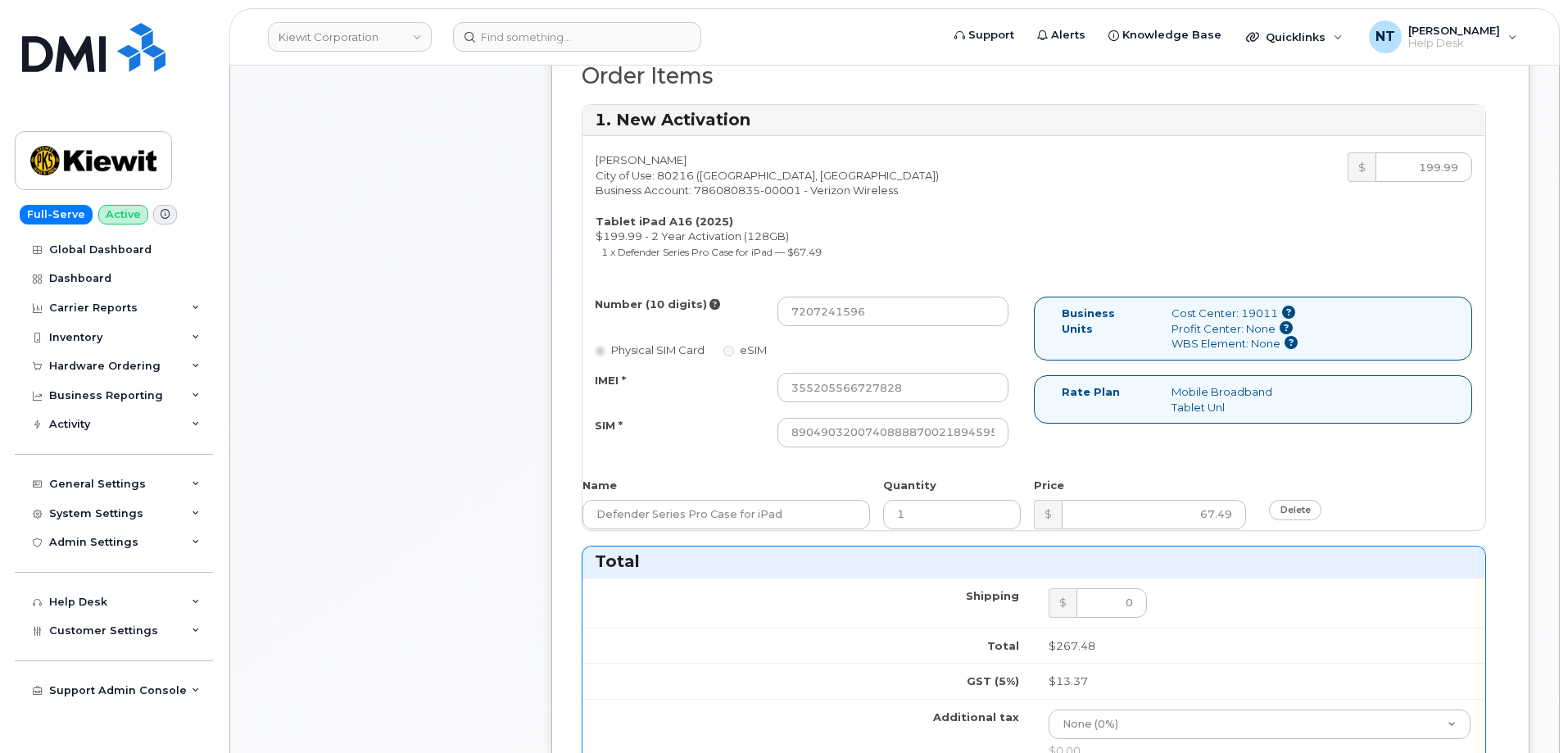
scroll to position [574, 0]
type input "444401123413"
drag, startPoint x: 964, startPoint y: 439, endPoint x: 1057, endPoint y: 440, distance: 93.0
click at [1057, 440] on div "Number (10 digits) 7207241596 Physical SIM Card eSIM IMEI * 355205566727828 SIM…" at bounding box center [1033, 381] width 903 height 165
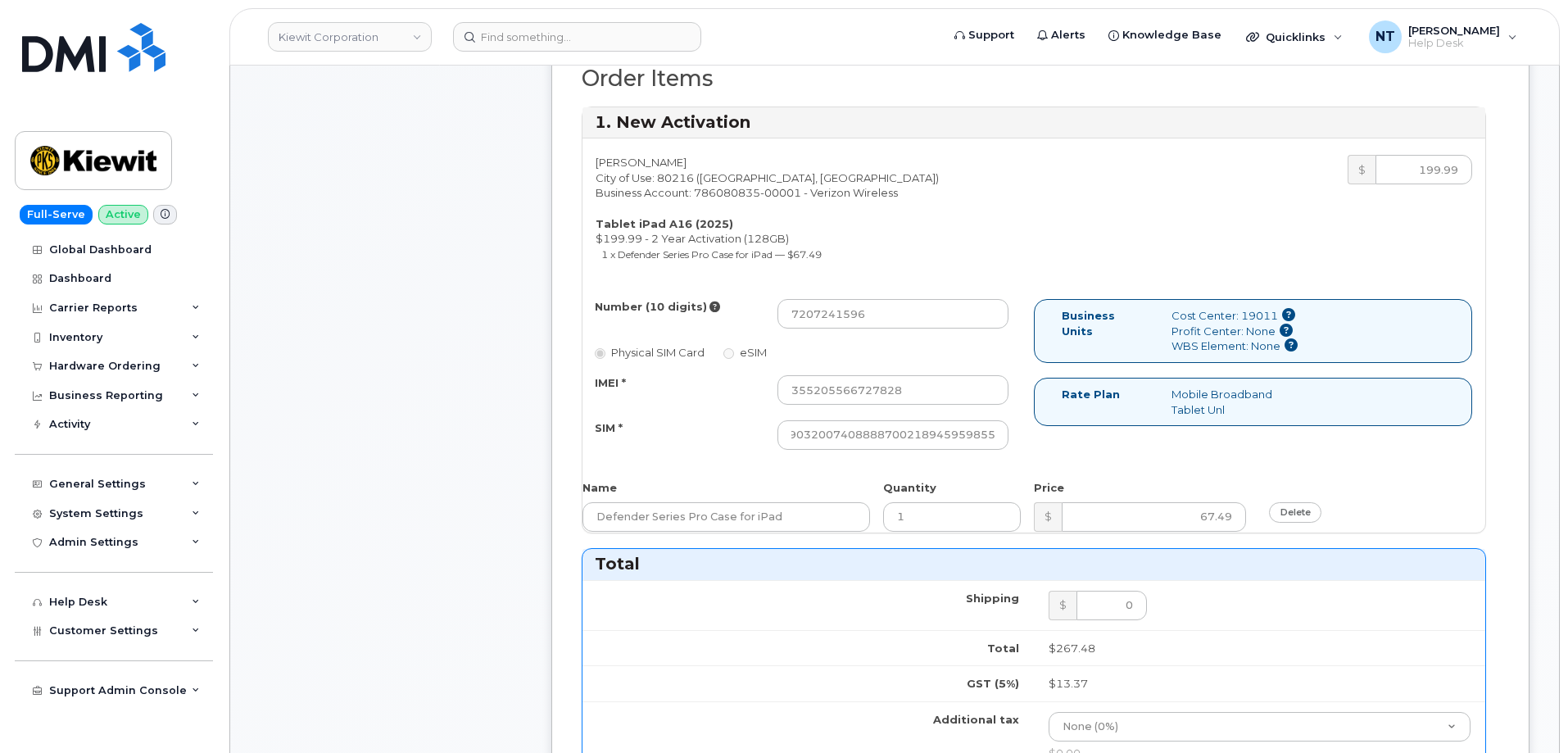
click at [1051, 440] on div "Business Units Cost Center: 19011 Profit Center: None WBS Element: None Rate Pl…" at bounding box center [1259, 369] width 451 height 142
drag, startPoint x: 813, startPoint y: 318, endPoint x: 833, endPoint y: 319, distance: 20.0
click at [833, 319] on input "7207241596" at bounding box center [893, 313] width 231 height 29
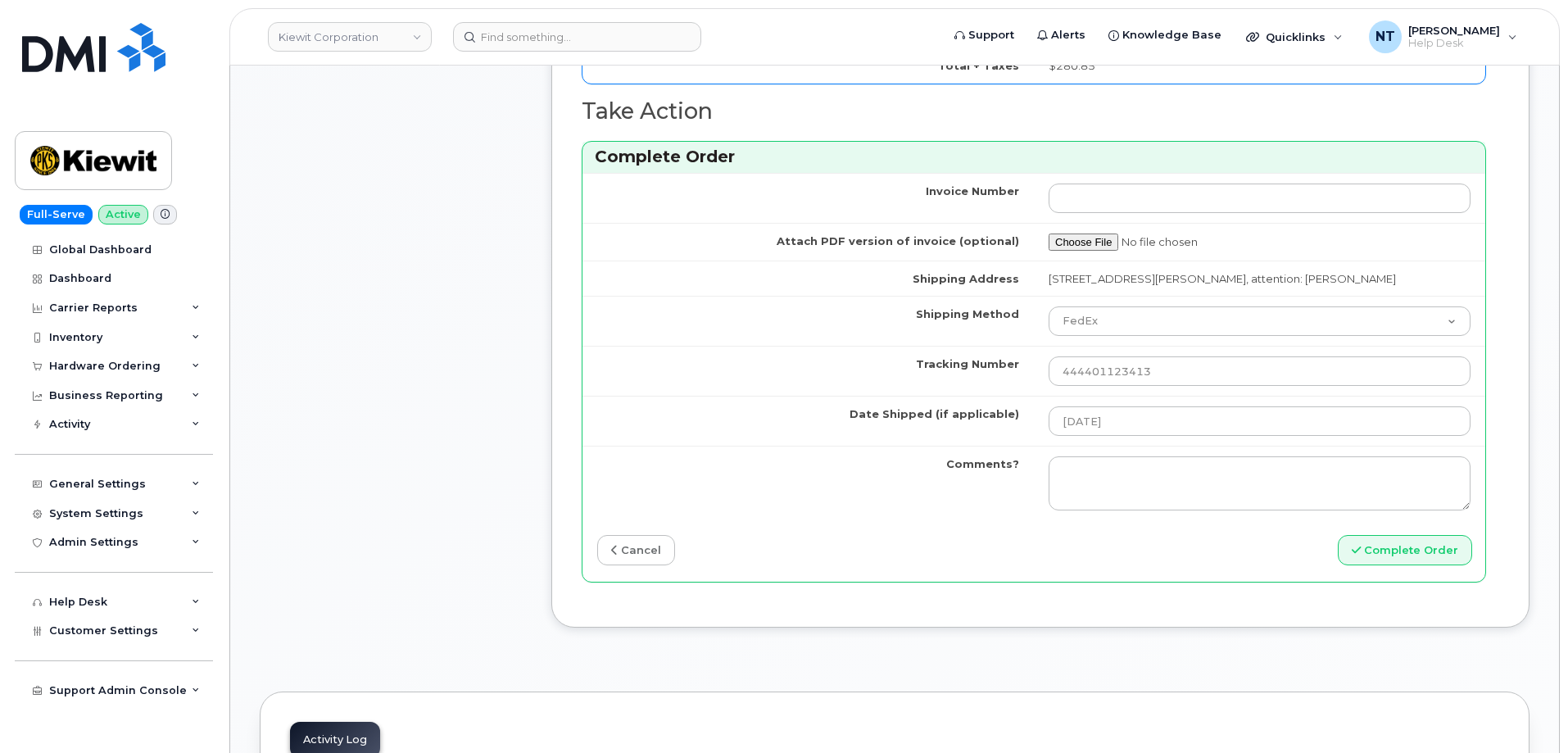
scroll to position [1310, 0]
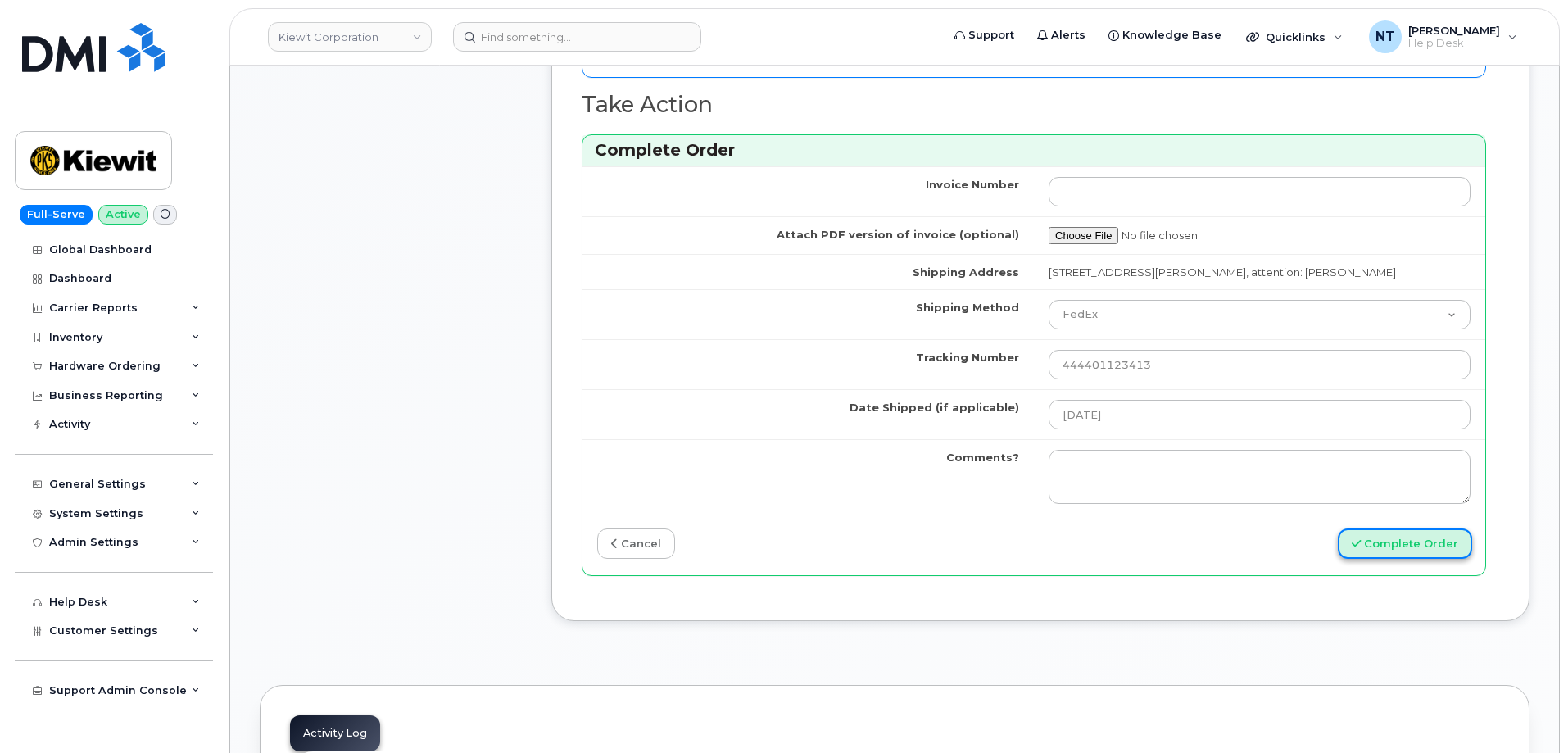
click at [1398, 558] on button "Complete Order" at bounding box center [1404, 543] width 134 height 30
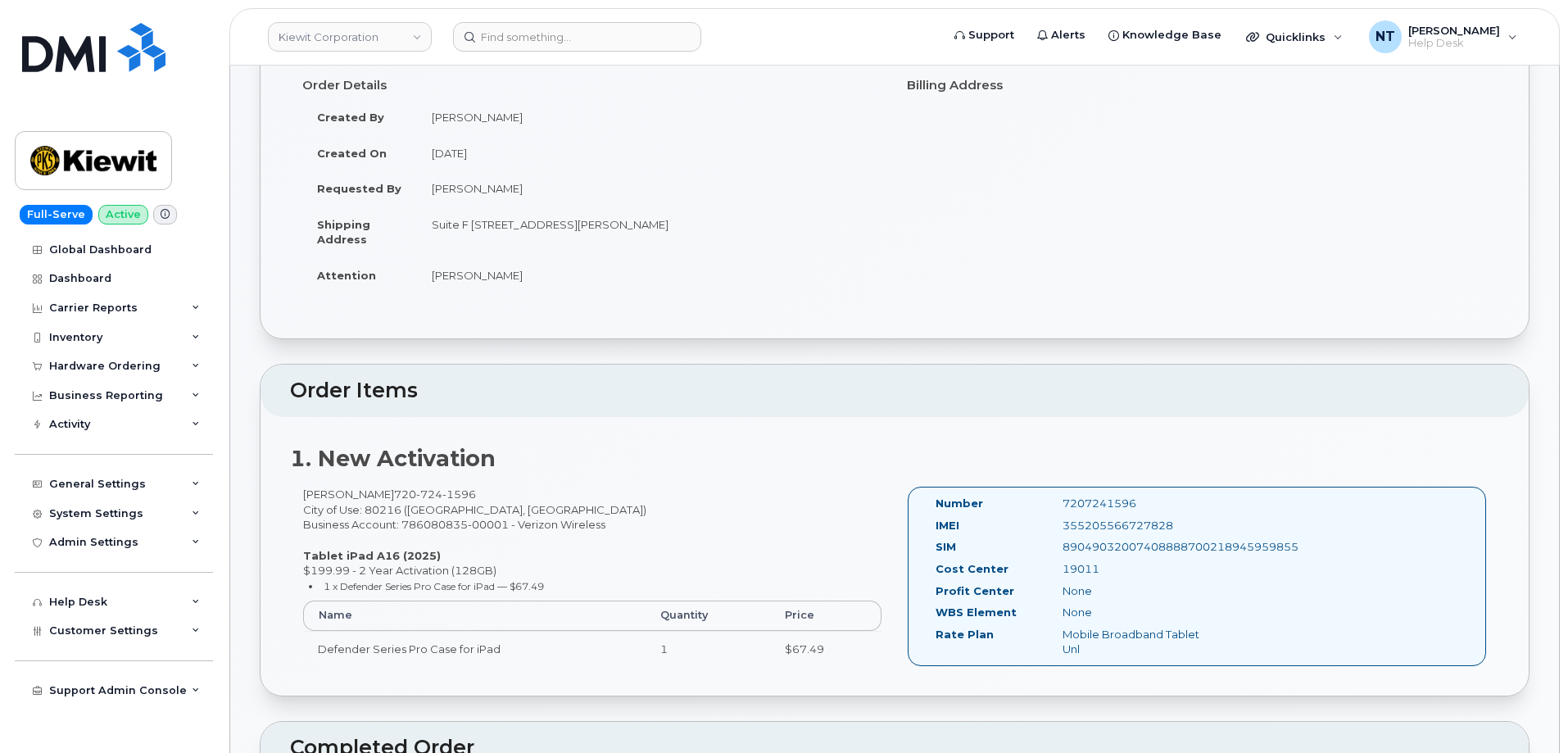
scroll to position [409, 0]
